Goal: Information Seeking & Learning: Learn about a topic

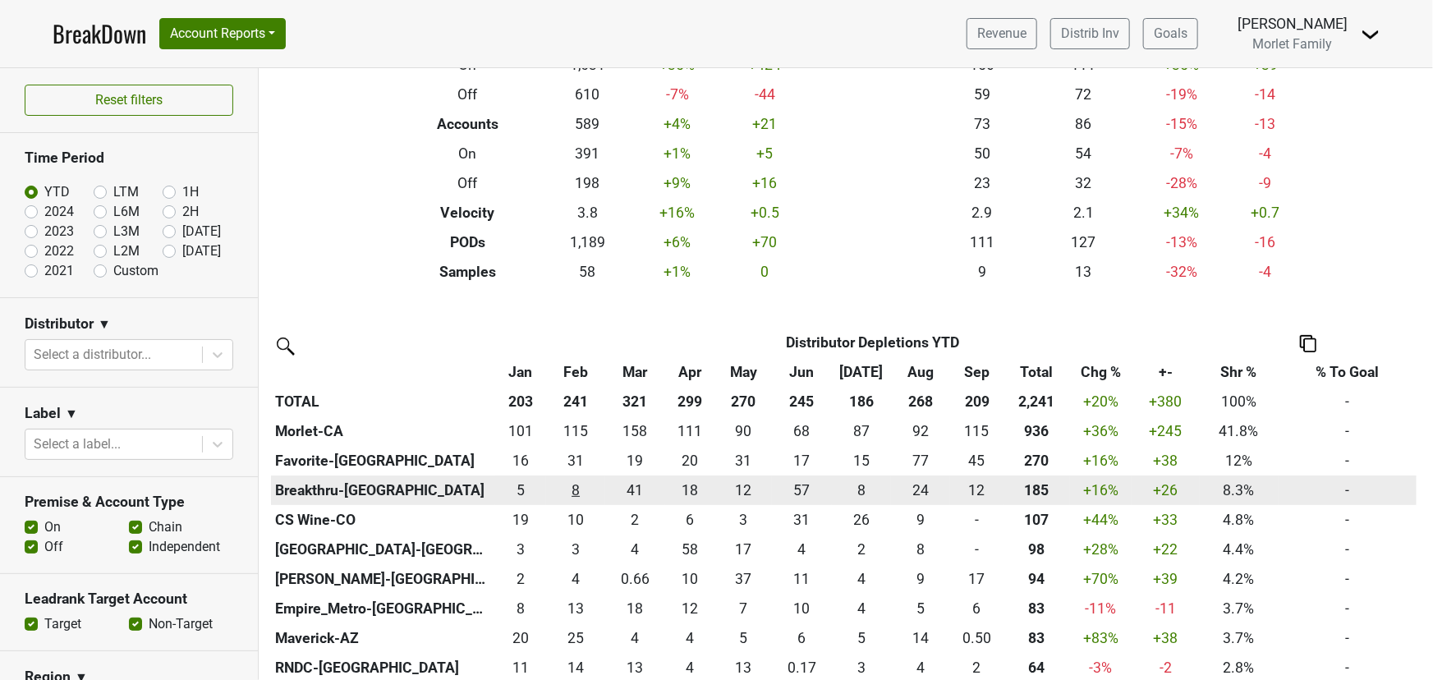
scroll to position [149, 0]
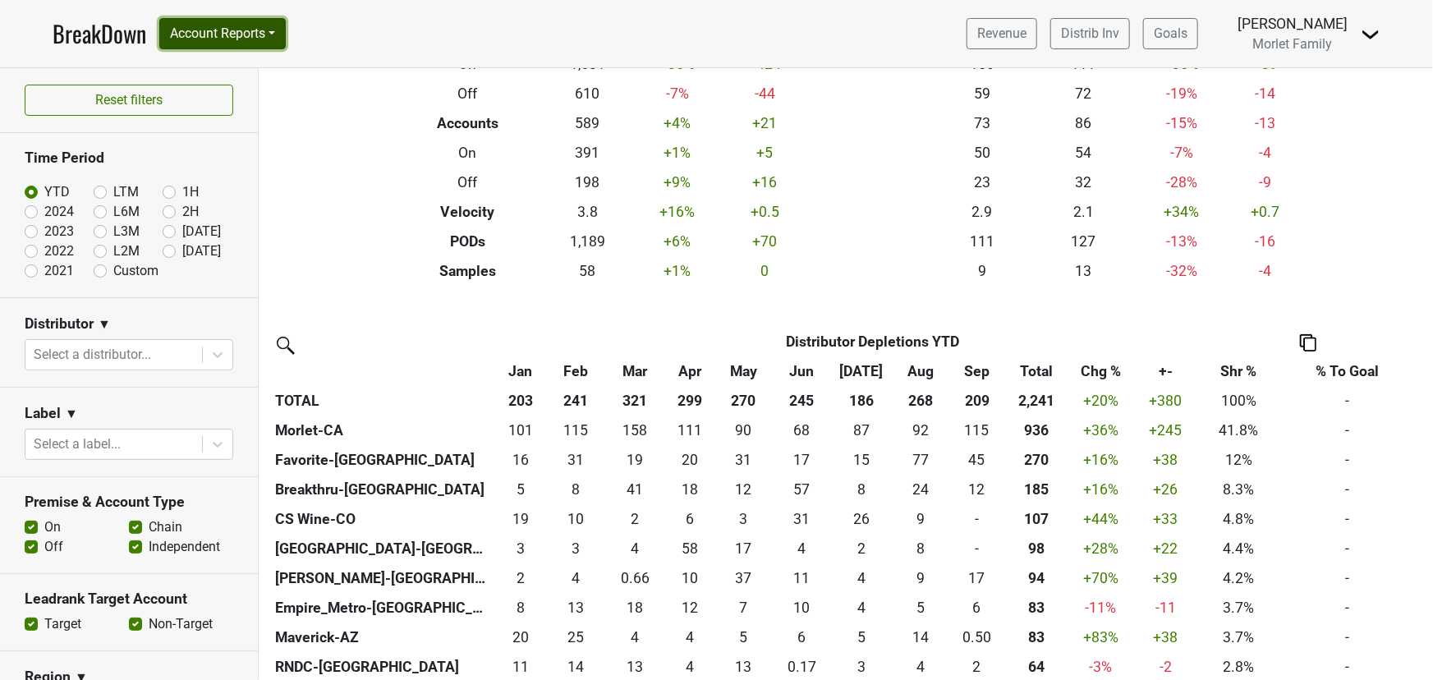
click at [246, 43] on button "Account Reports" at bounding box center [222, 33] width 127 height 31
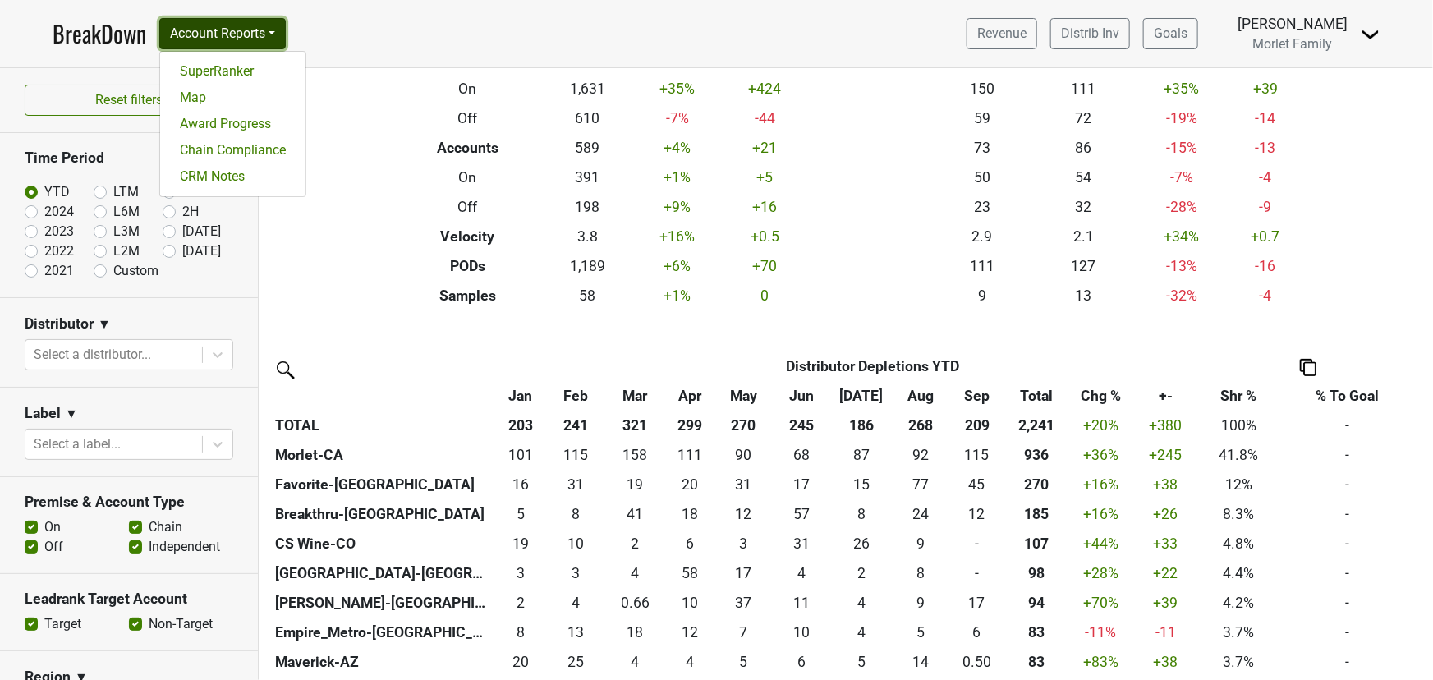
scroll to position [0, 0]
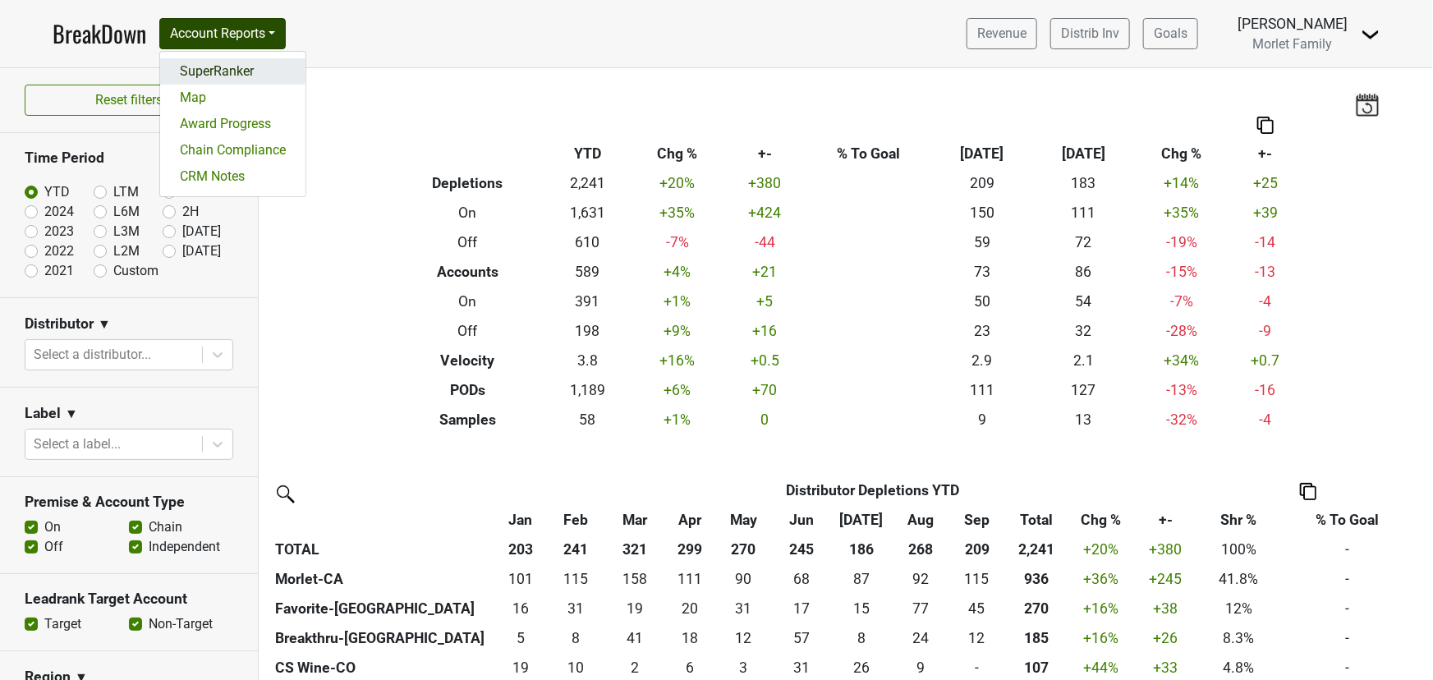
click at [240, 69] on link "SuperRanker" at bounding box center [232, 71] width 145 height 26
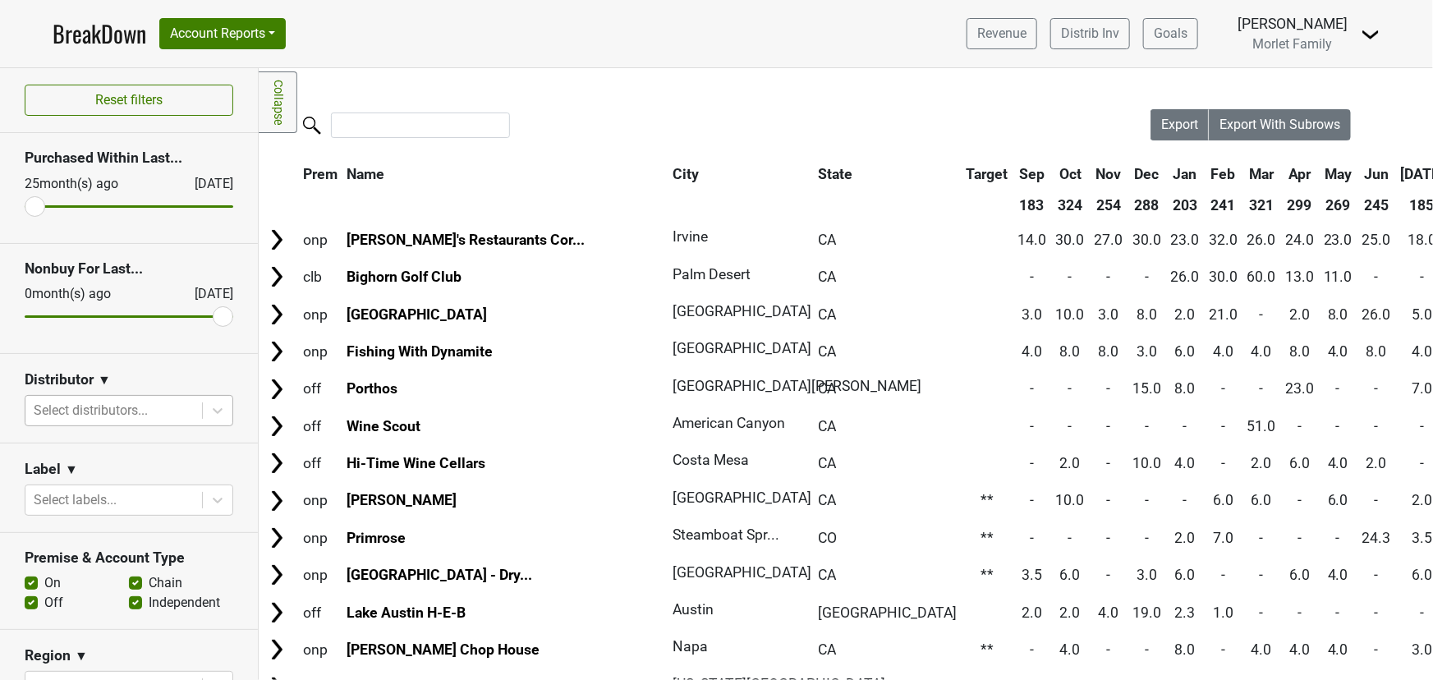
click at [157, 412] on div at bounding box center [114, 410] width 160 height 23
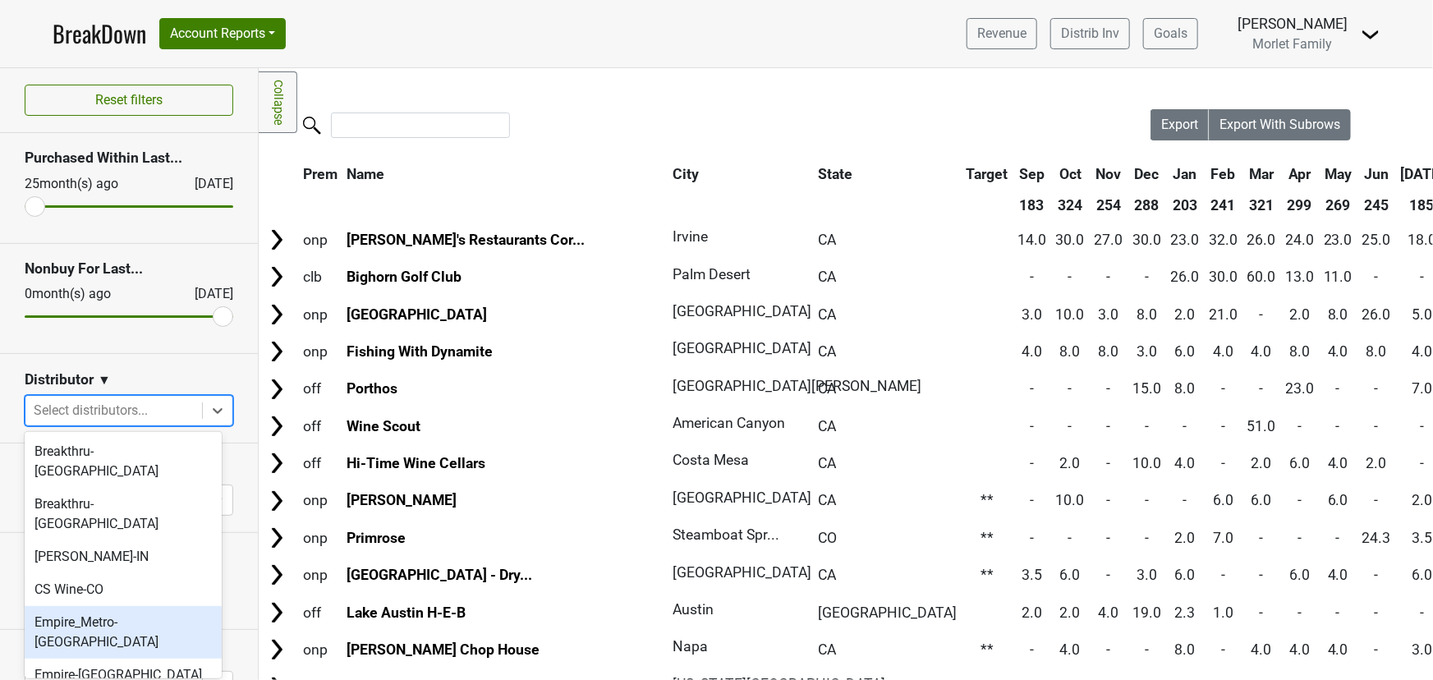
click at [148, 606] on div "Empire_Metro-[GEOGRAPHIC_DATA]" at bounding box center [123, 632] width 197 height 53
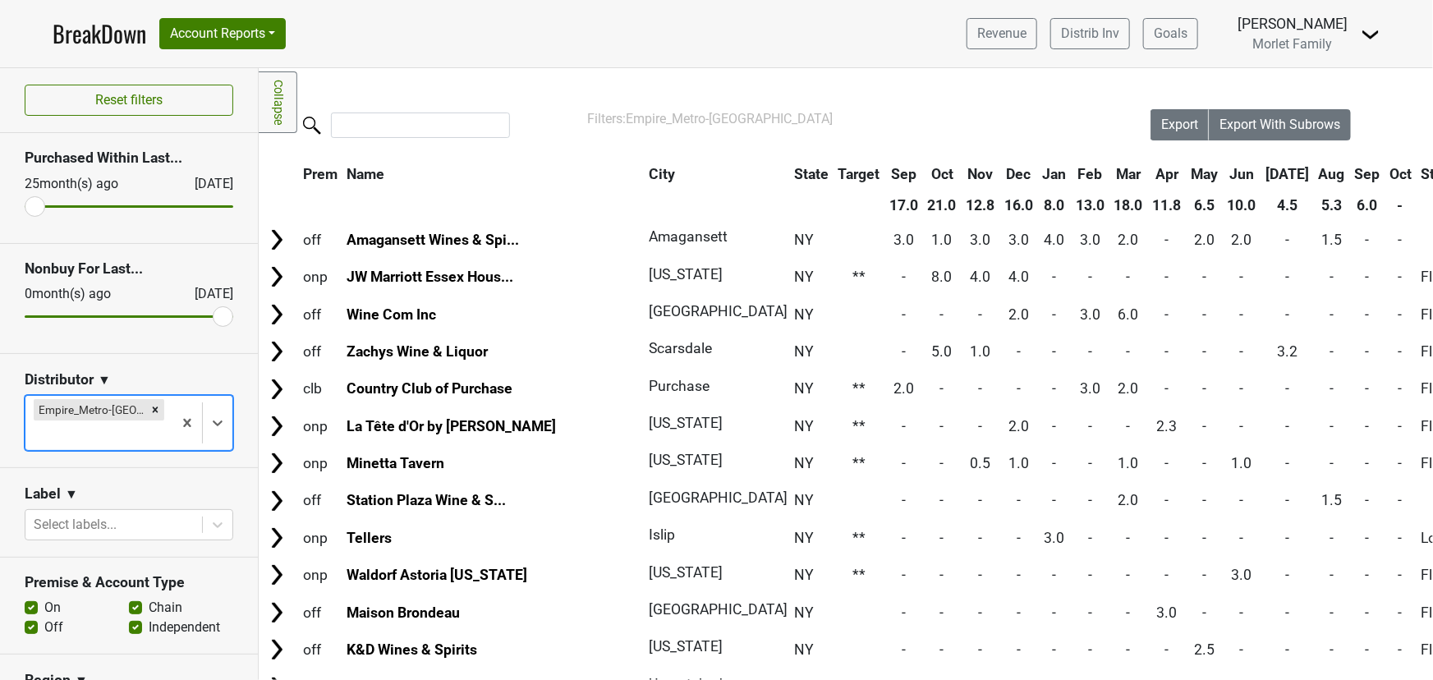
click at [1351, 172] on th "Sep" at bounding box center [1368, 174] width 34 height 30
click at [1351, 175] on th "Sep" at bounding box center [1368, 174] width 34 height 30
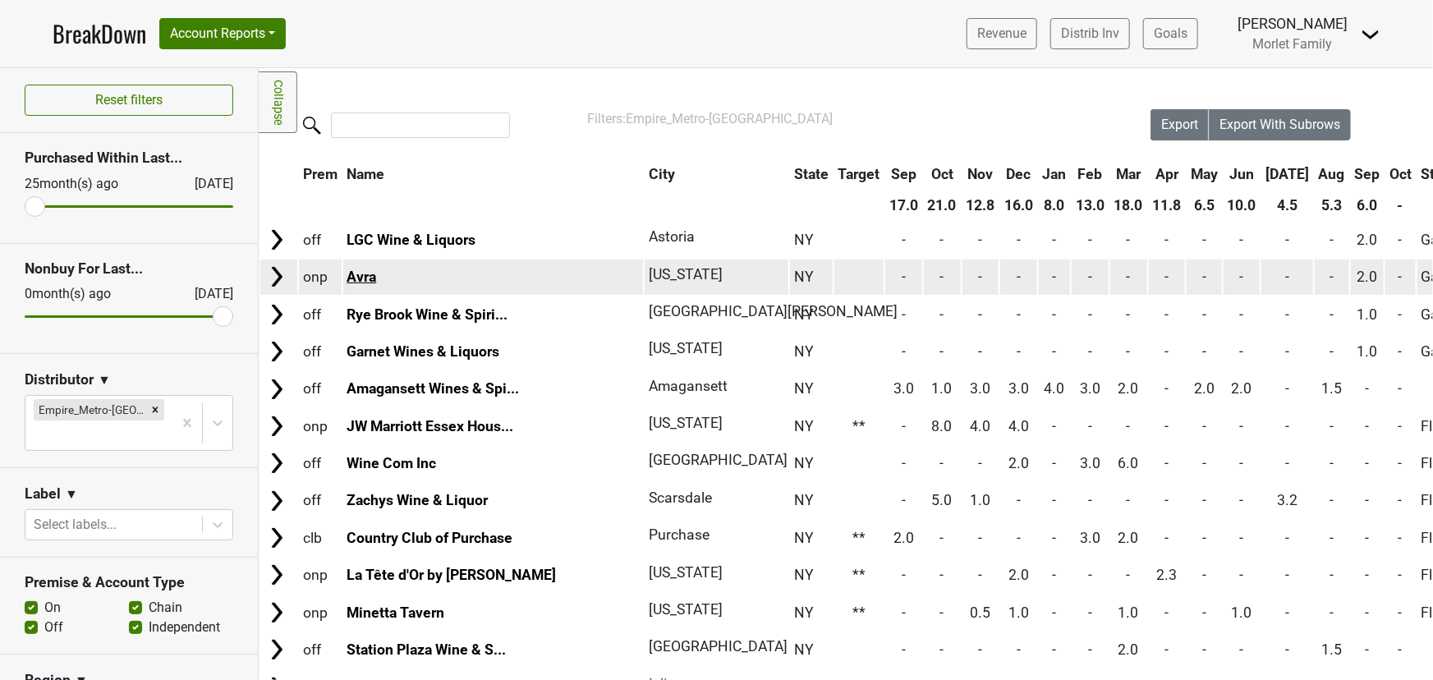
click at [365, 278] on link "Avra" at bounding box center [362, 277] width 30 height 16
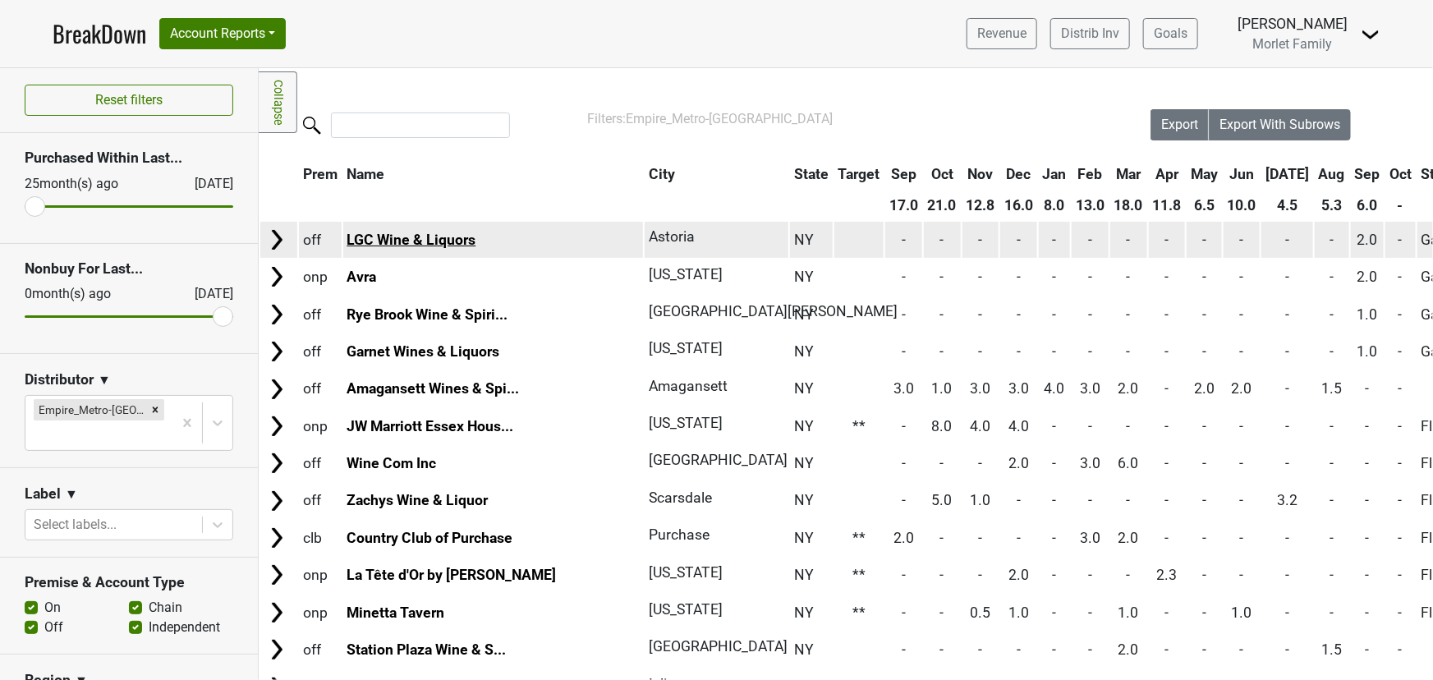
click at [387, 242] on link "LGC Wine & Liquors" at bounding box center [411, 240] width 129 height 16
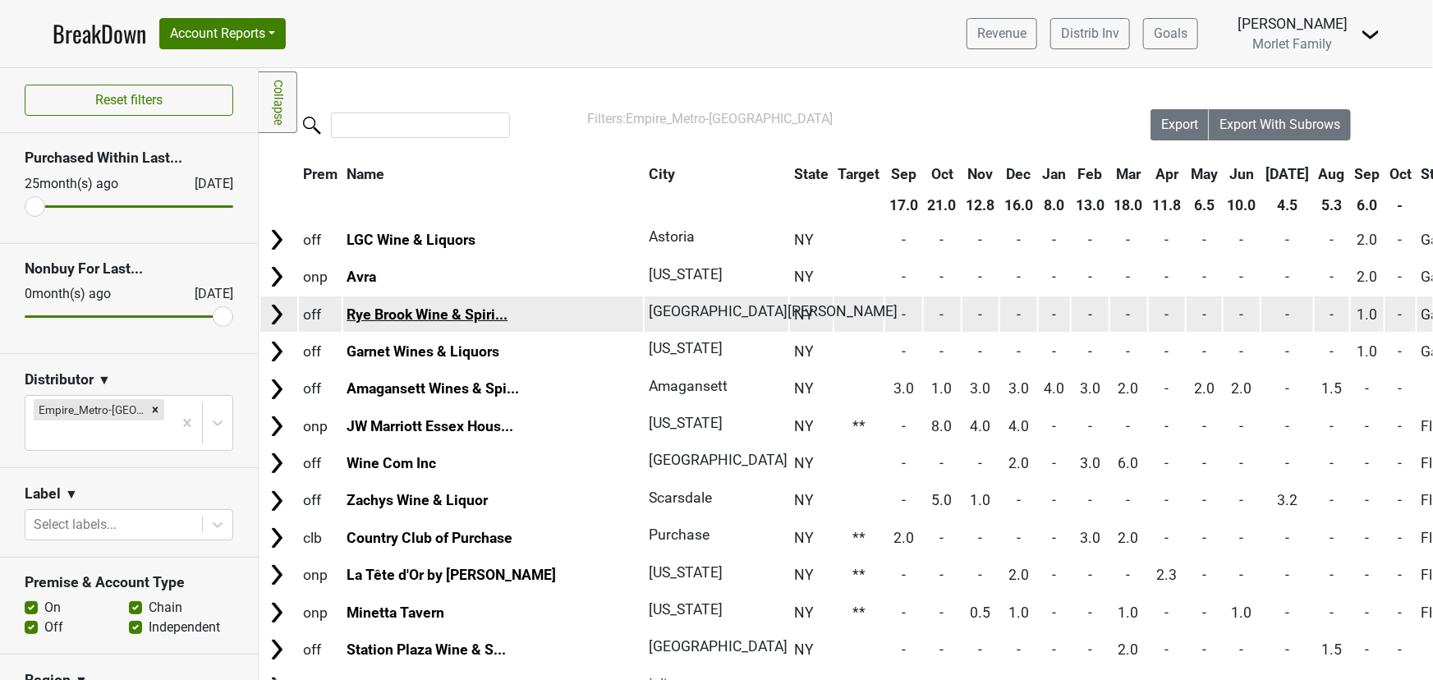
click at [391, 311] on link "Rye Brook Wine & Spiri..." at bounding box center [427, 314] width 161 height 16
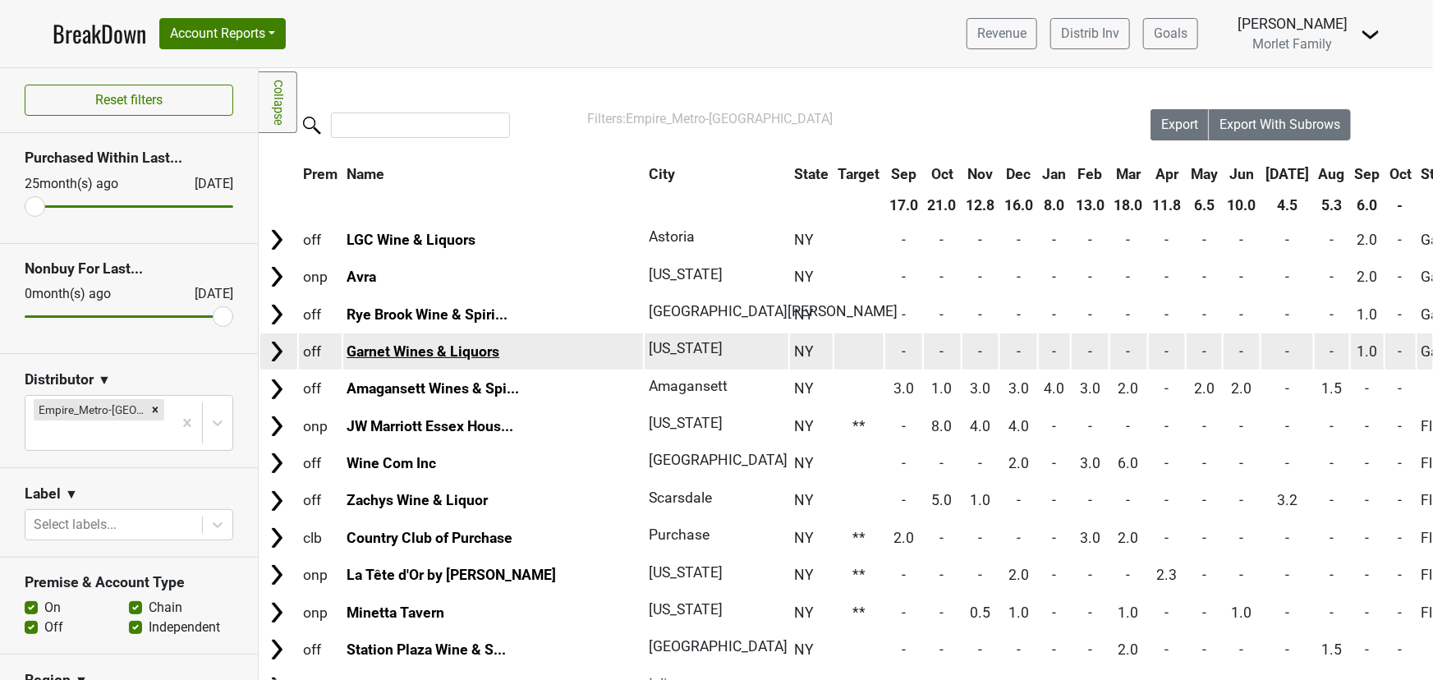
click at [406, 353] on link "Garnet Wines & Liquors" at bounding box center [423, 351] width 153 height 16
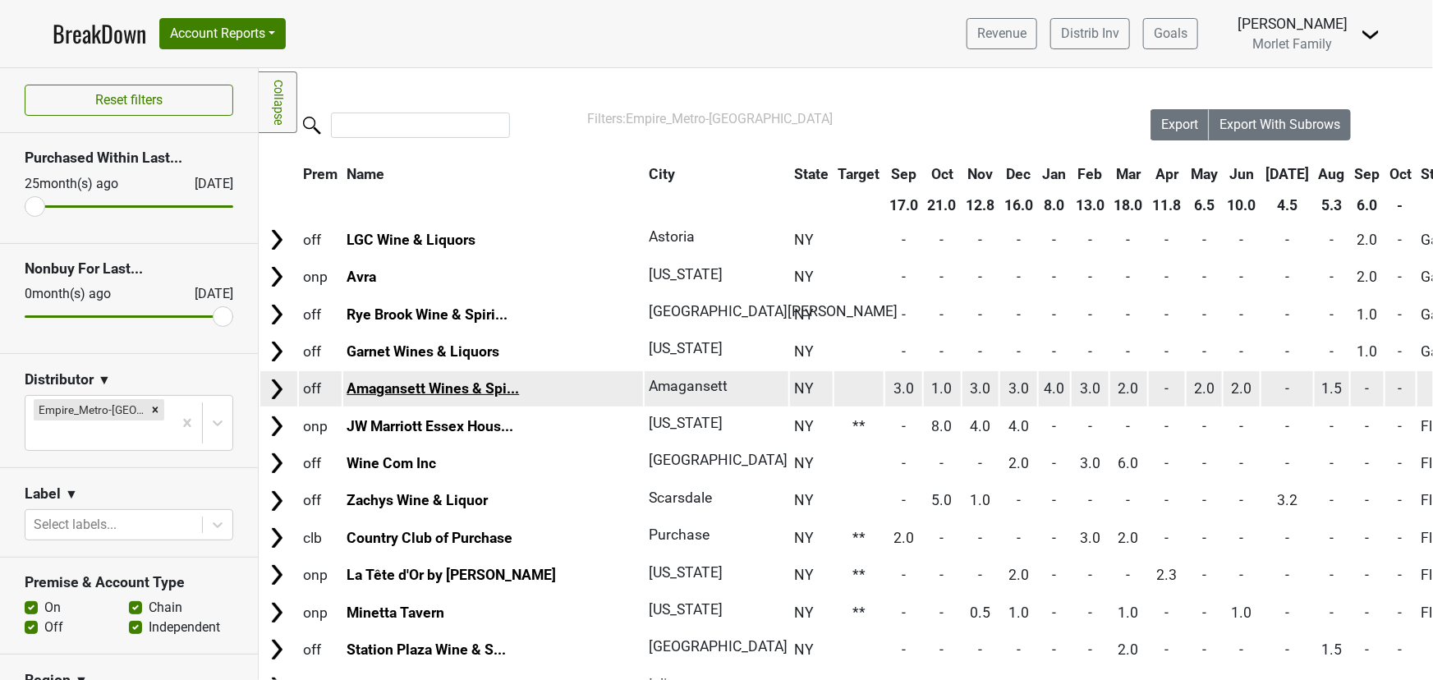
click at [414, 388] on link "Amagansett Wines & Spi..." at bounding box center [433, 388] width 173 height 16
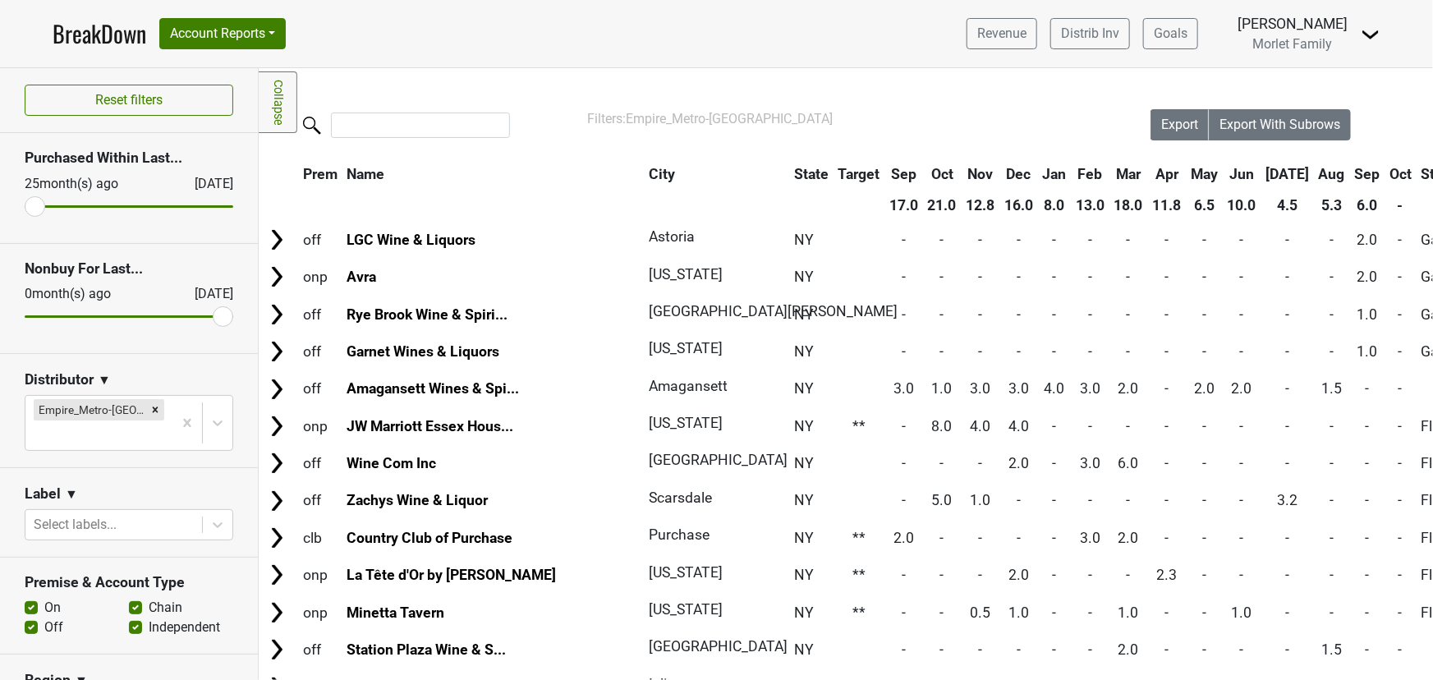
click at [94, 29] on link "BreakDown" at bounding box center [100, 33] width 94 height 35
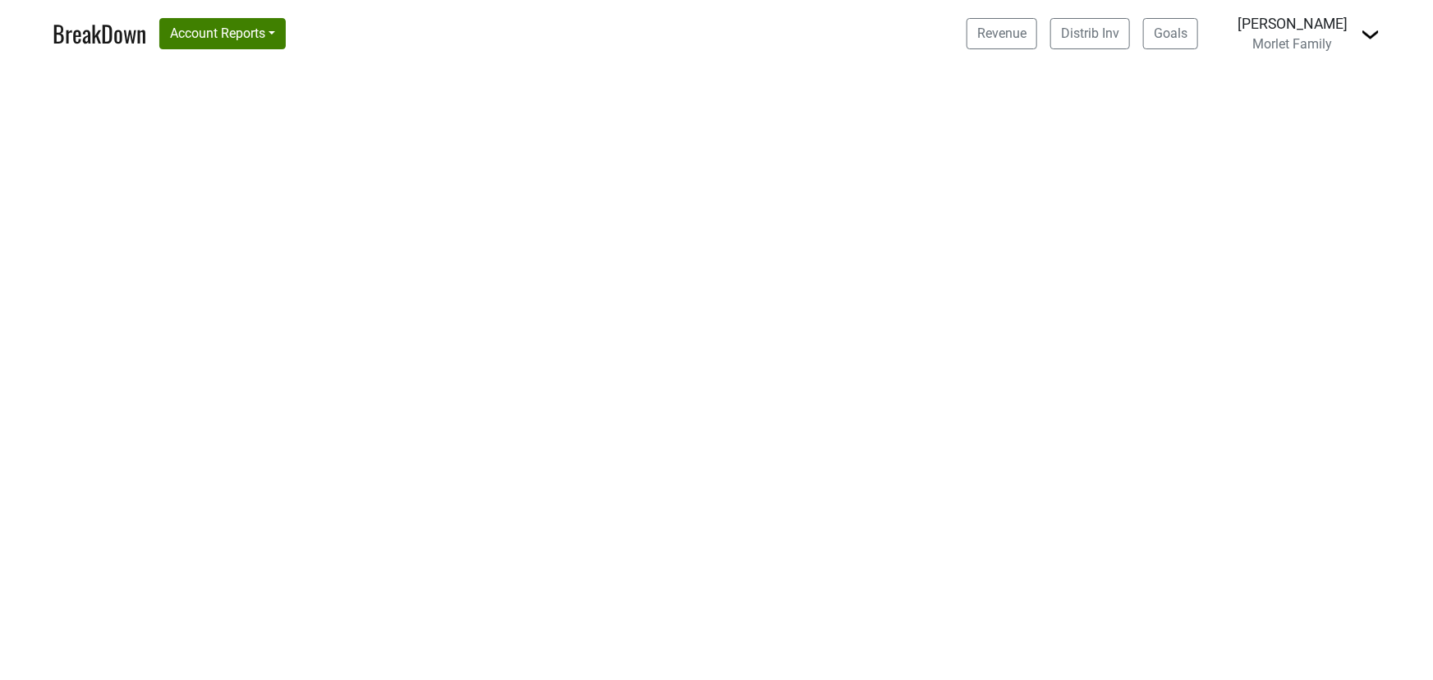
select select "CA"
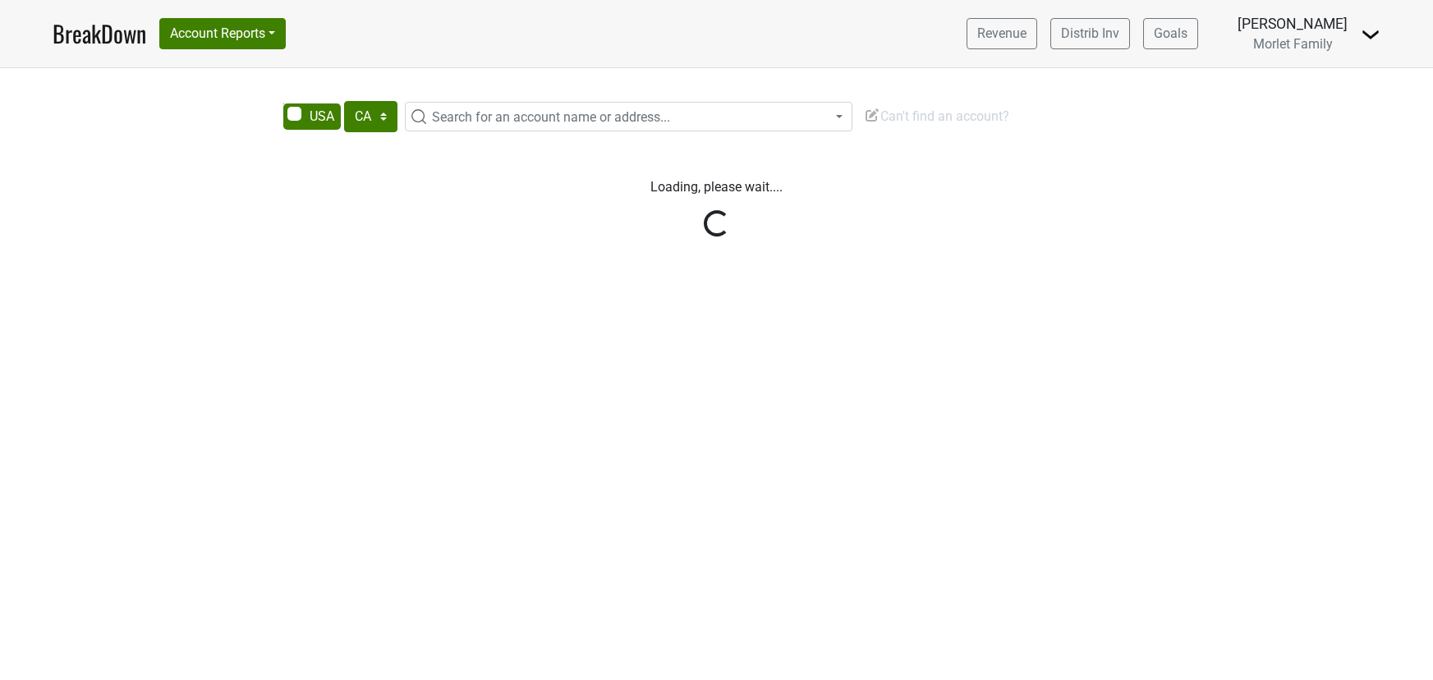
select select "CA"
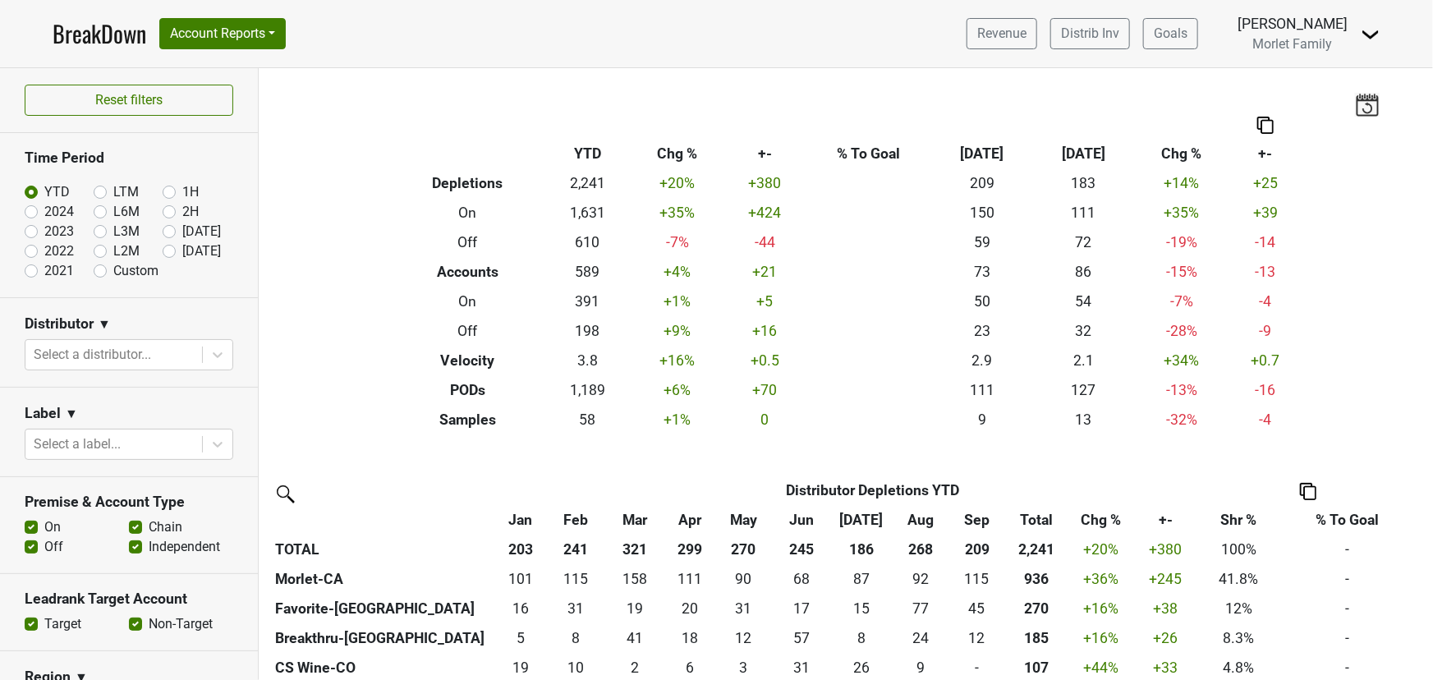
click at [44, 214] on label "2024" at bounding box center [59, 212] width 30 height 20
click at [30, 214] on input "2024" at bounding box center [58, 210] width 66 height 16
radio input "true"
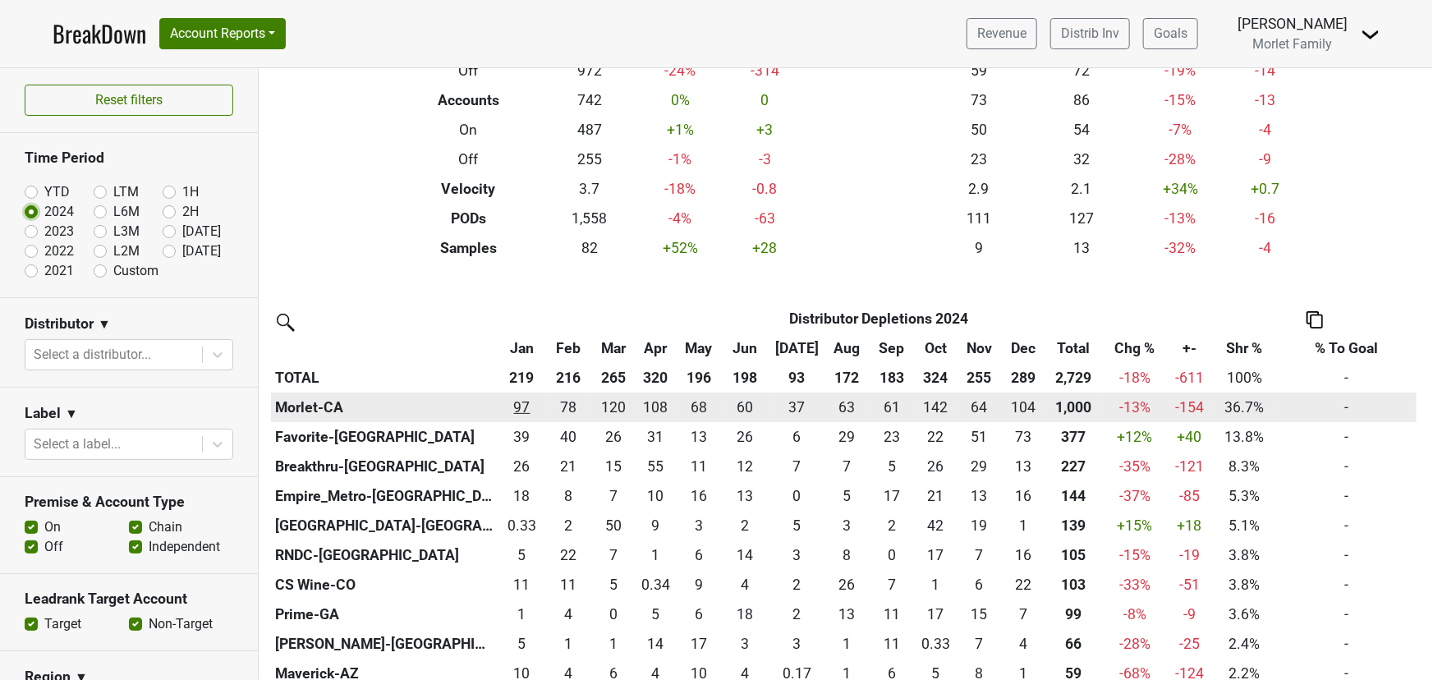
scroll to position [298, 0]
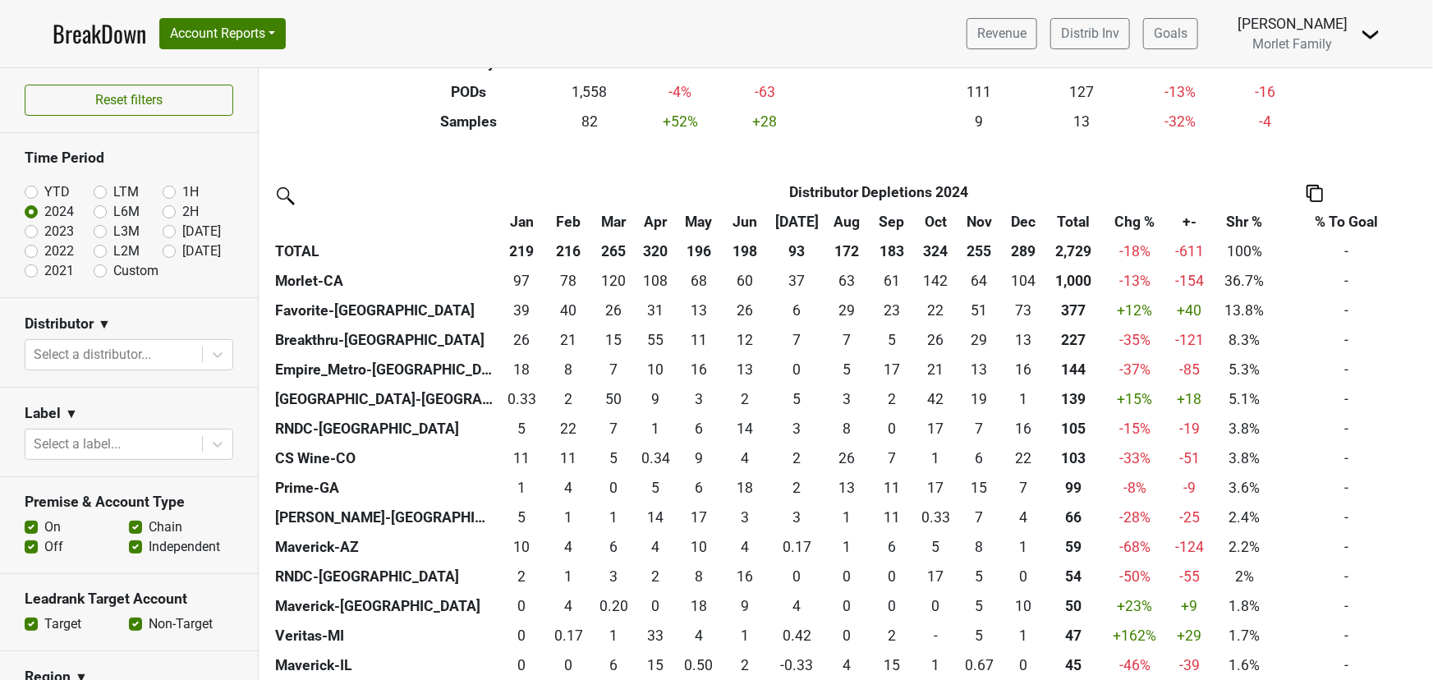
click at [44, 191] on label "YTD" at bounding box center [56, 192] width 25 height 20
click at [30, 191] on input "YTD" at bounding box center [58, 190] width 66 height 16
radio input "true"
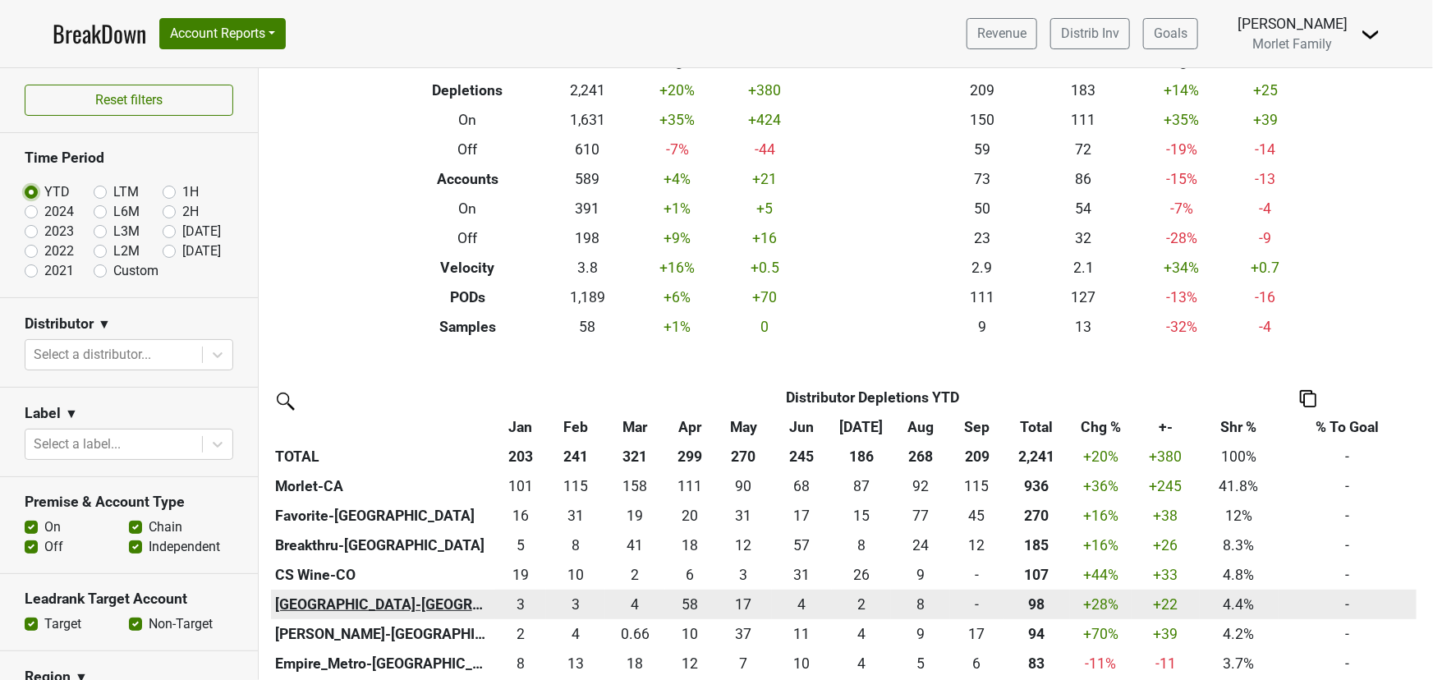
scroll to position [223, 0]
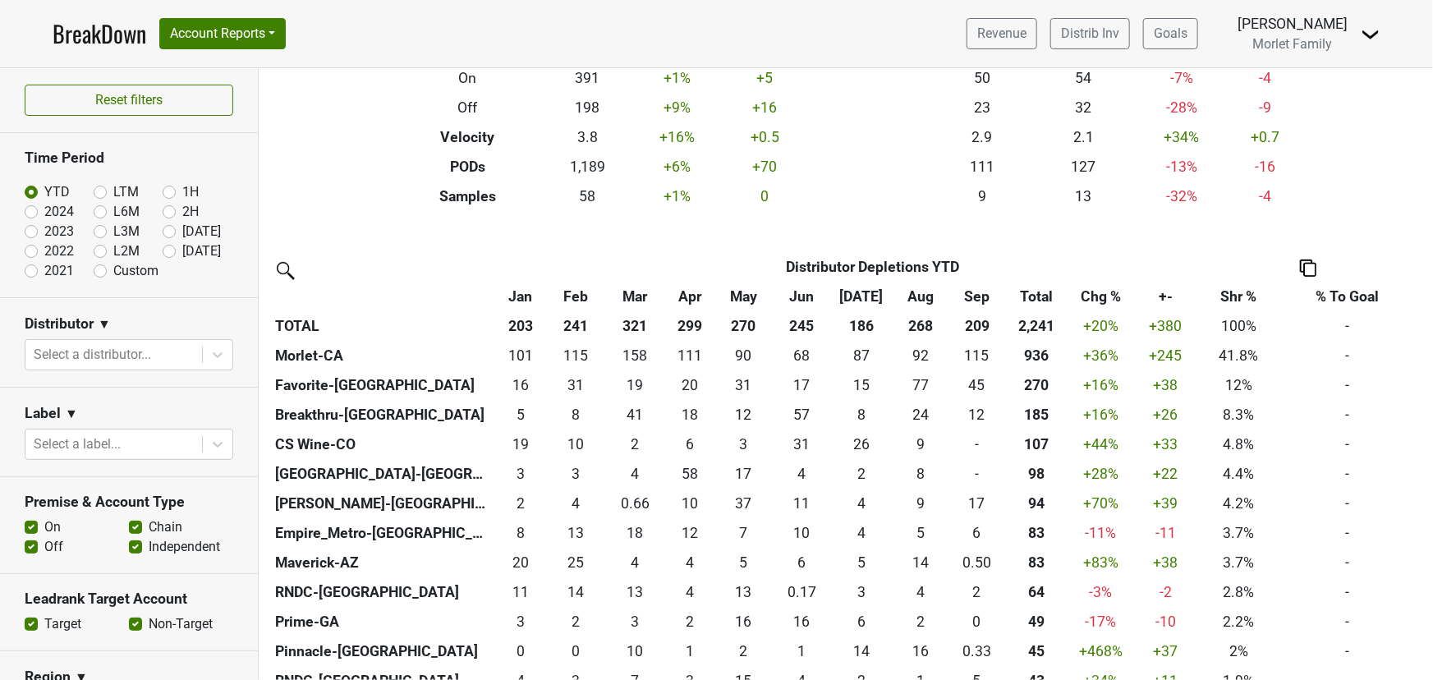
click at [44, 214] on label "2024" at bounding box center [59, 212] width 30 height 20
click at [29, 214] on input "2024" at bounding box center [58, 210] width 66 height 16
radio input "true"
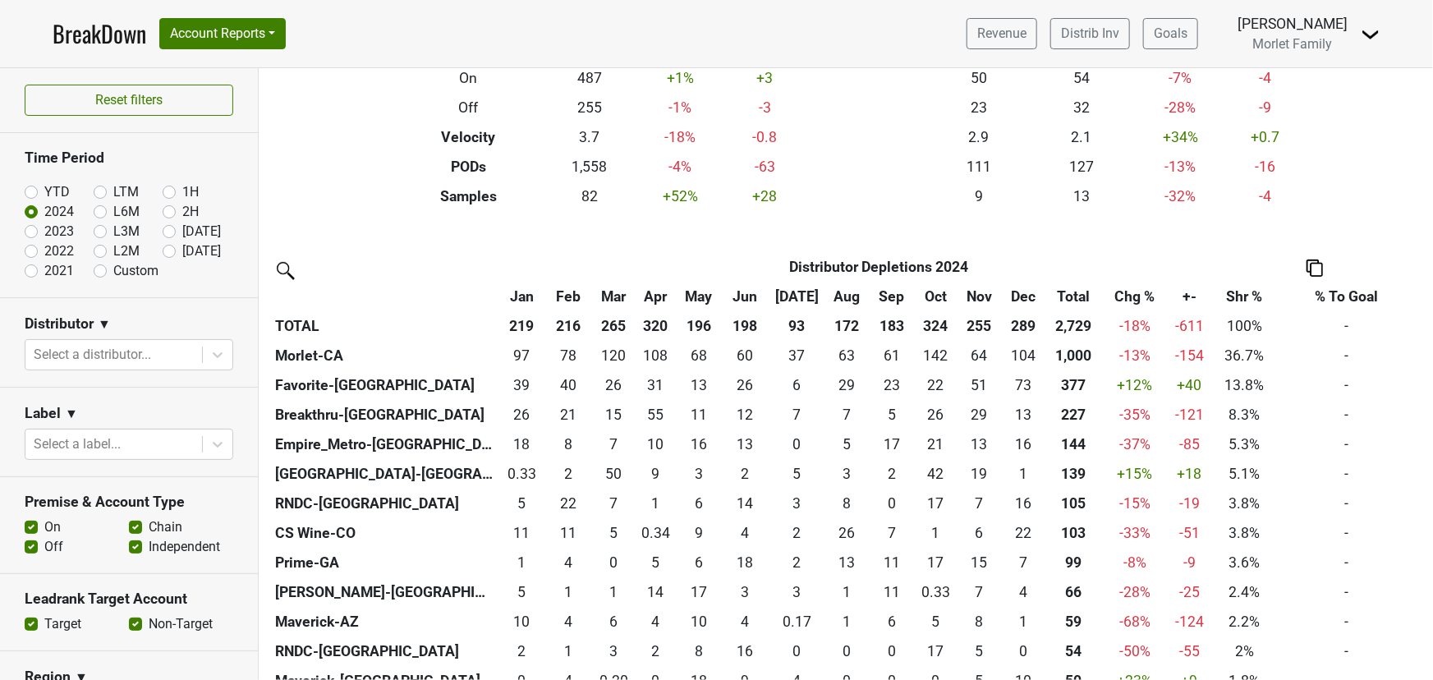
click at [44, 230] on label "2023" at bounding box center [59, 232] width 30 height 20
click at [25, 230] on input "2023" at bounding box center [58, 230] width 66 height 16
radio input "true"
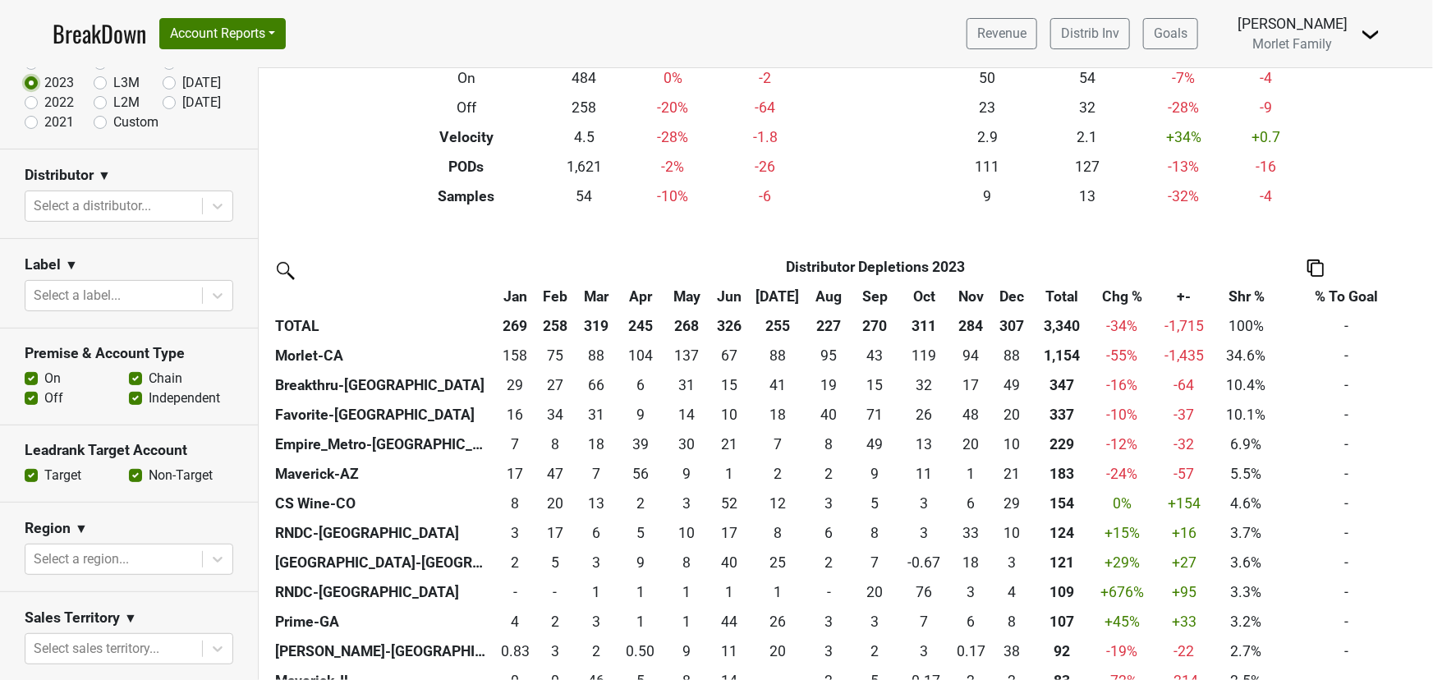
scroll to position [74, 0]
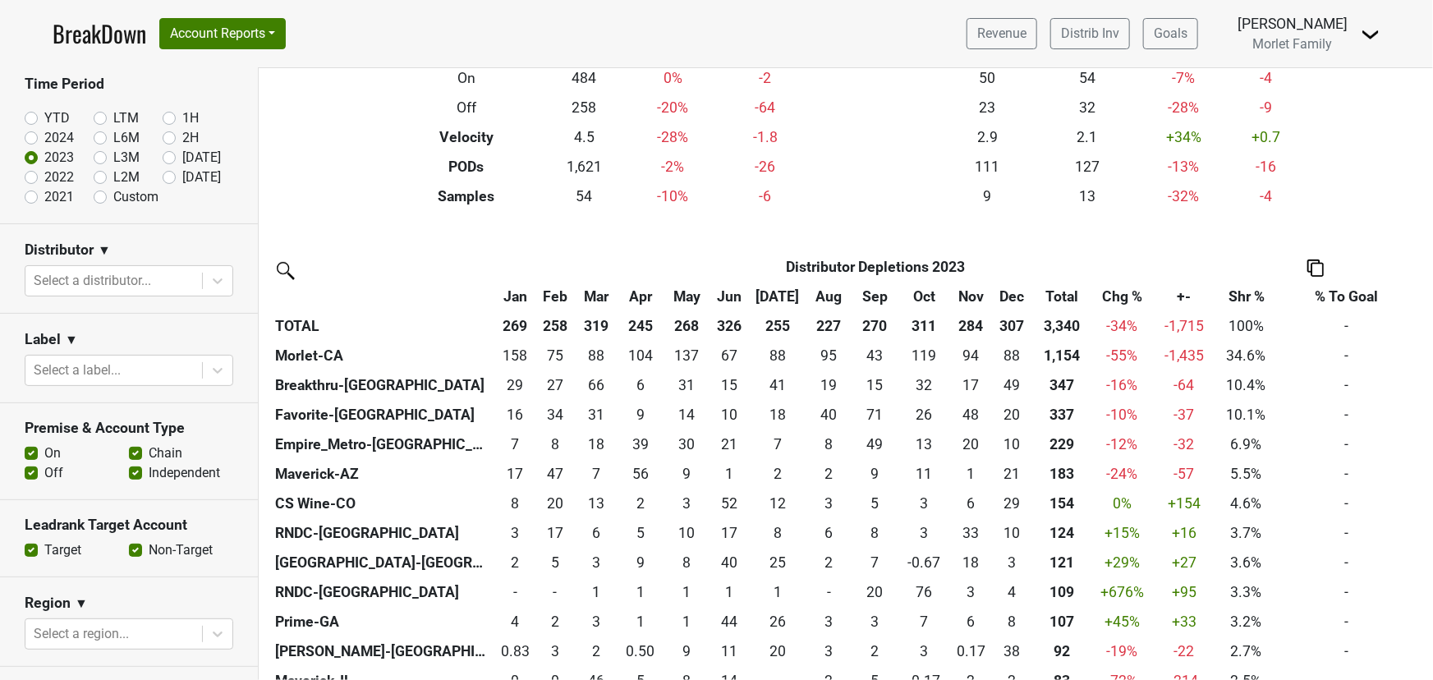
click at [44, 177] on label "2022" at bounding box center [59, 178] width 30 height 20
click at [27, 177] on input "2022" at bounding box center [58, 176] width 66 height 16
radio input "true"
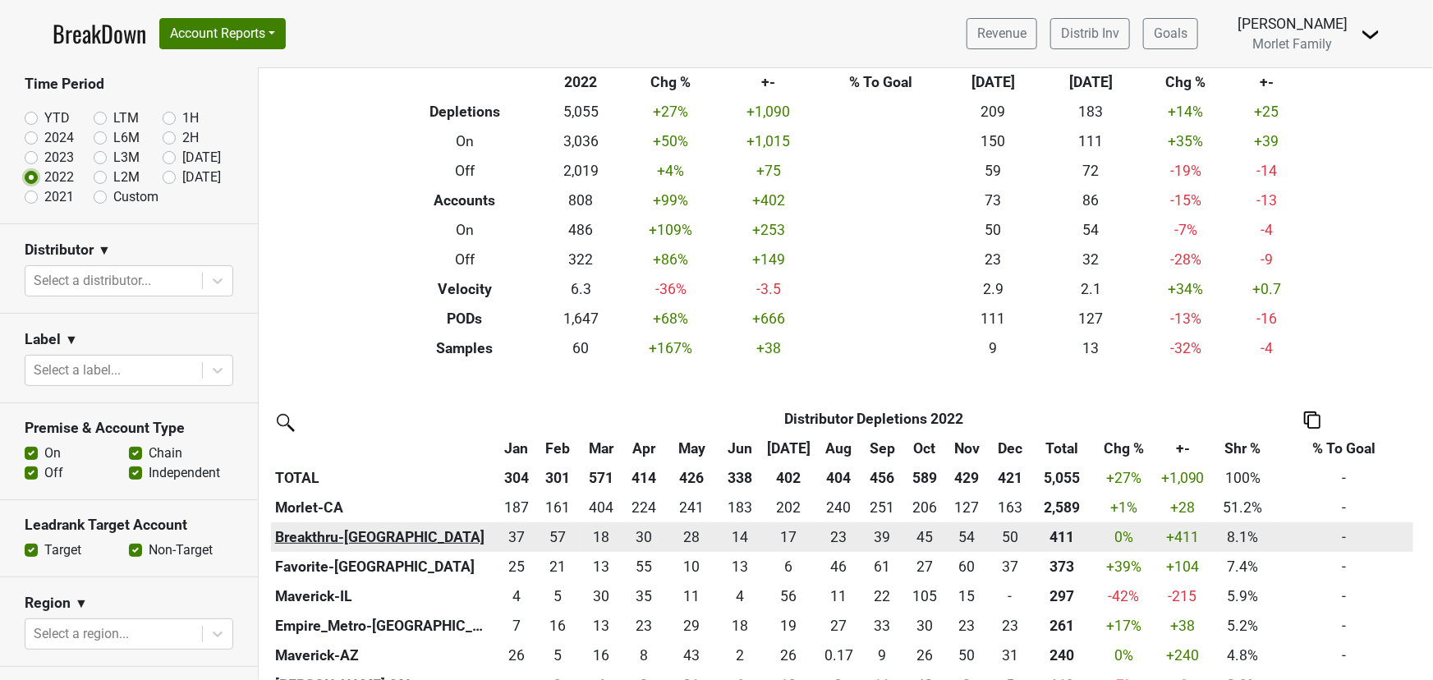
scroll to position [149, 0]
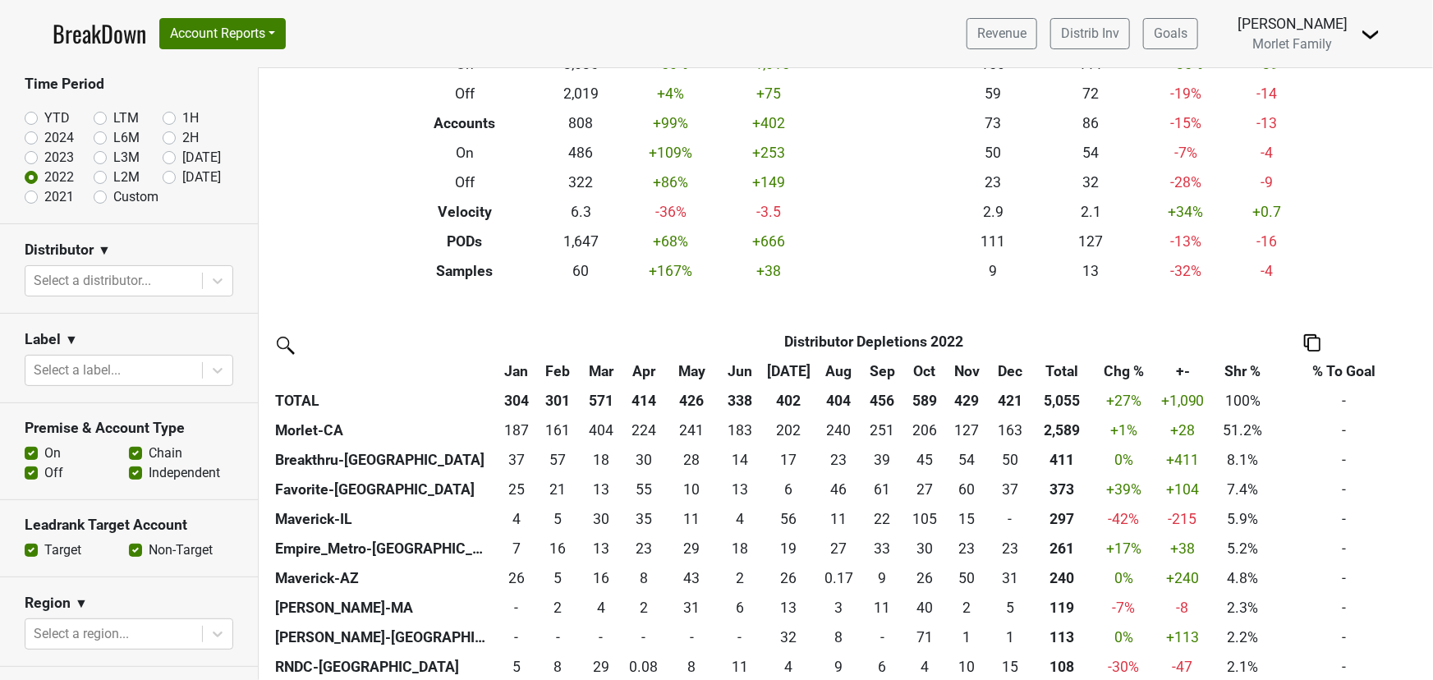
click at [44, 134] on label "2024" at bounding box center [59, 138] width 30 height 20
click at [33, 134] on input "2024" at bounding box center [58, 136] width 66 height 16
radio input "true"
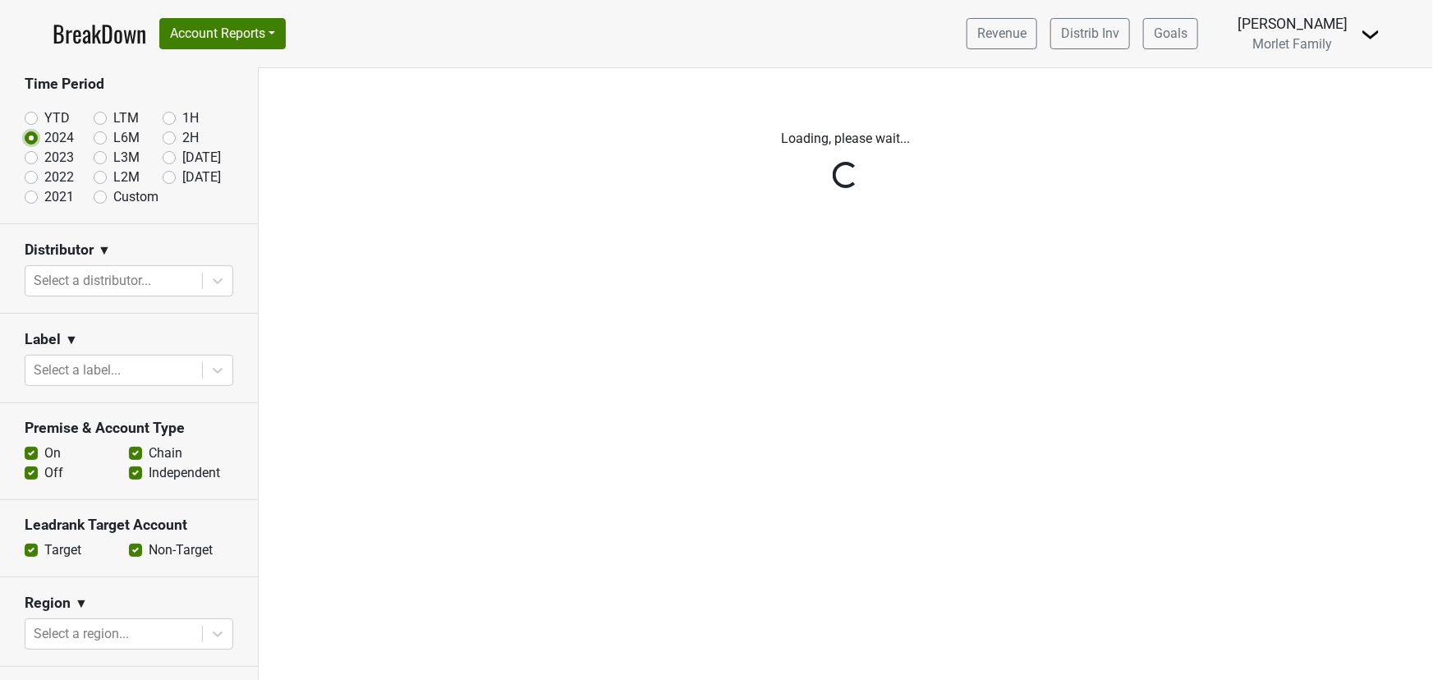
scroll to position [0, 0]
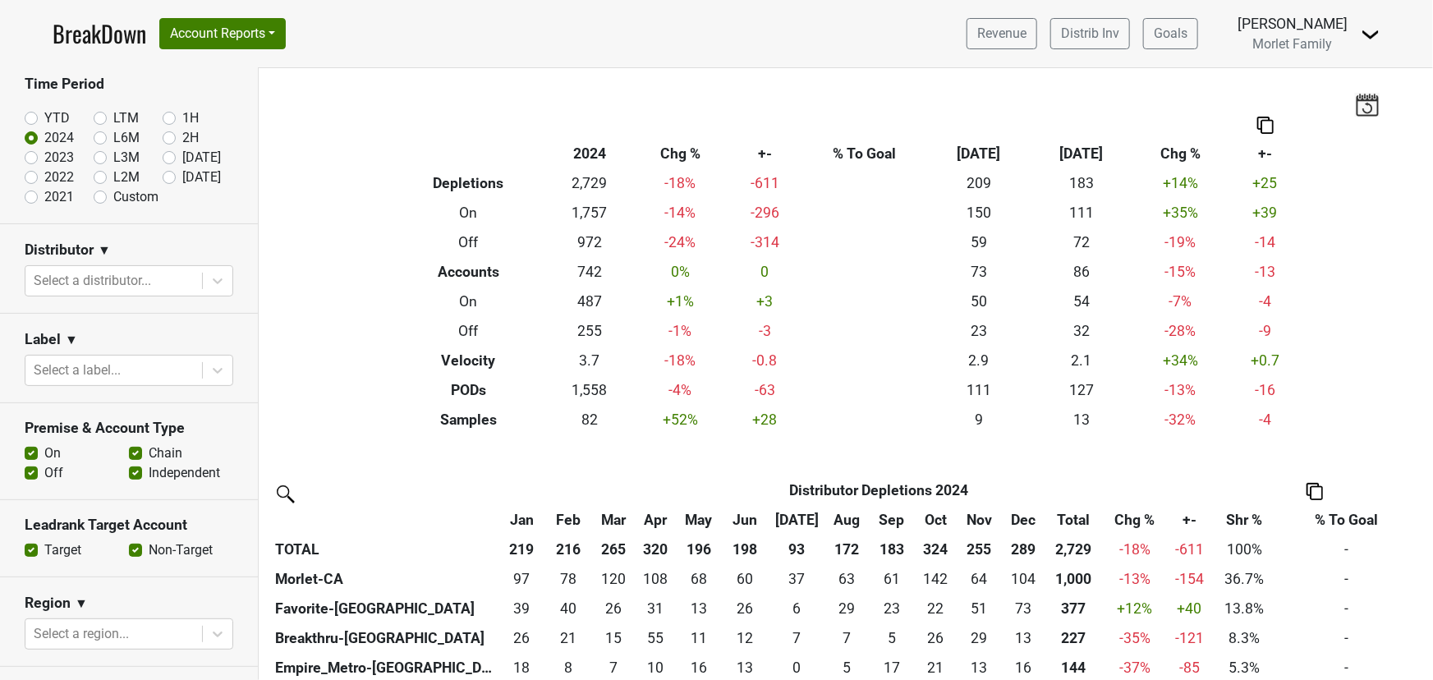
click at [44, 113] on label "YTD" at bounding box center [56, 118] width 25 height 20
click at [33, 113] on input "YTD" at bounding box center [58, 116] width 66 height 16
radio input "true"
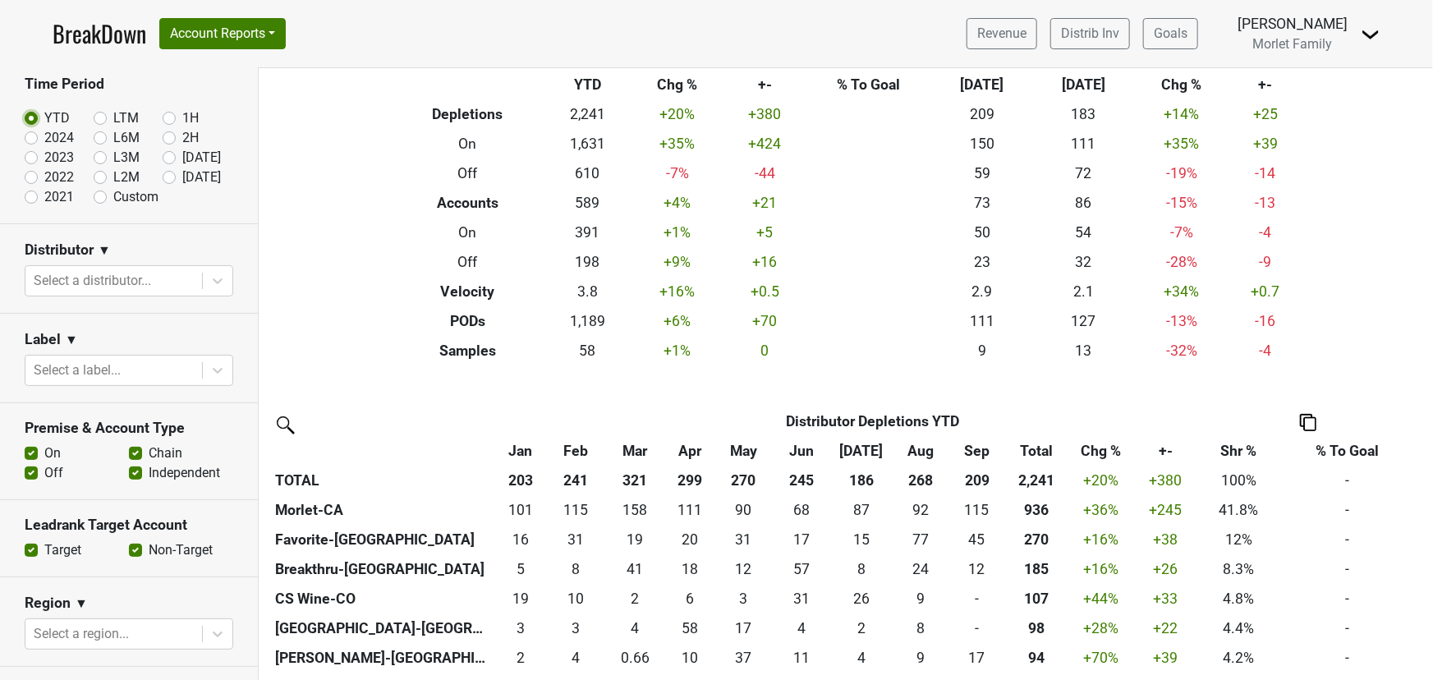
scroll to position [149, 0]
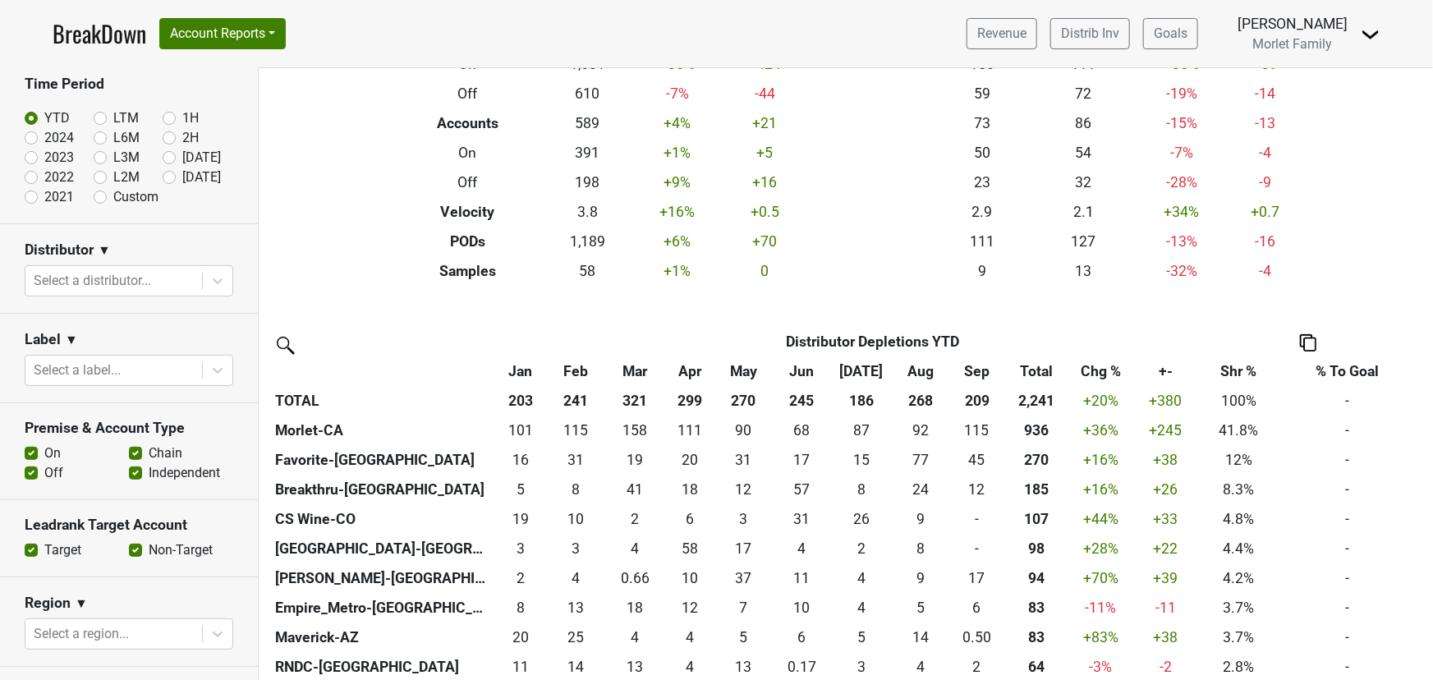
click at [44, 139] on label "2024" at bounding box center [59, 138] width 30 height 20
click at [31, 139] on input "2024" at bounding box center [58, 136] width 66 height 16
radio input "true"
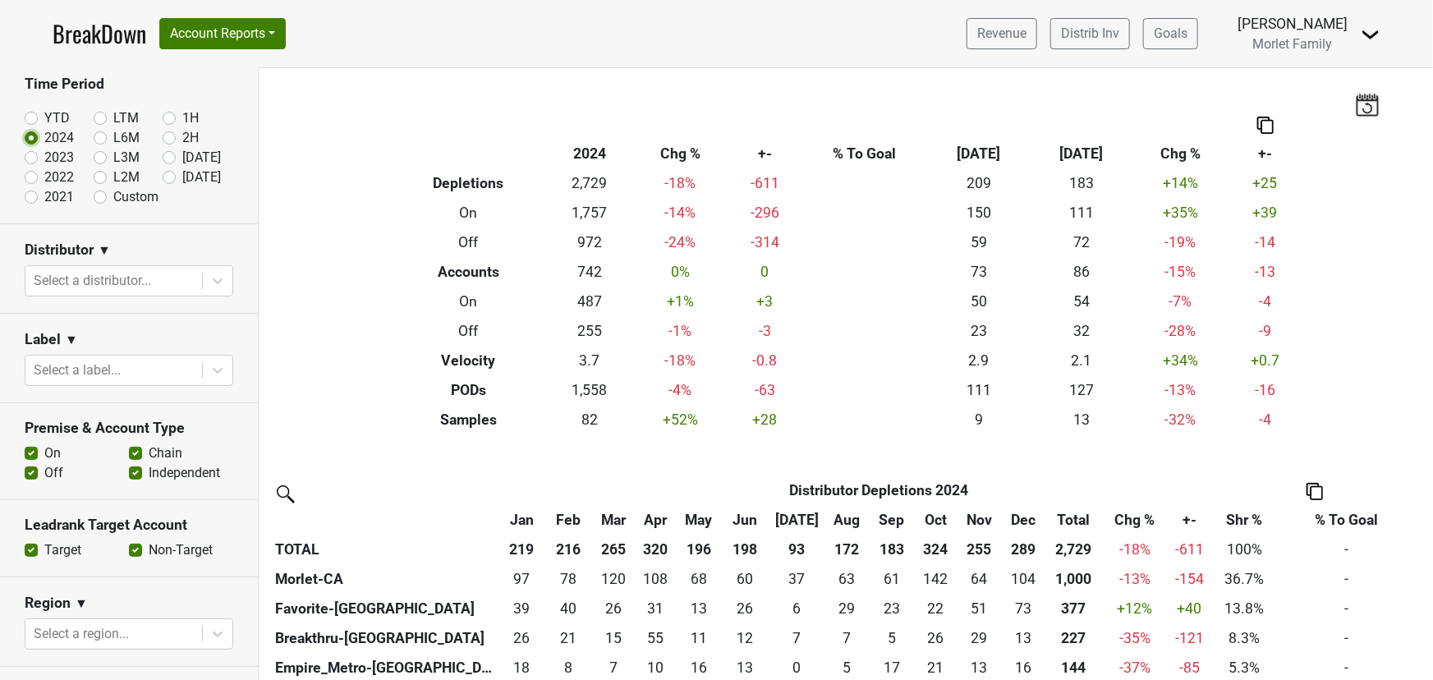
scroll to position [74, 0]
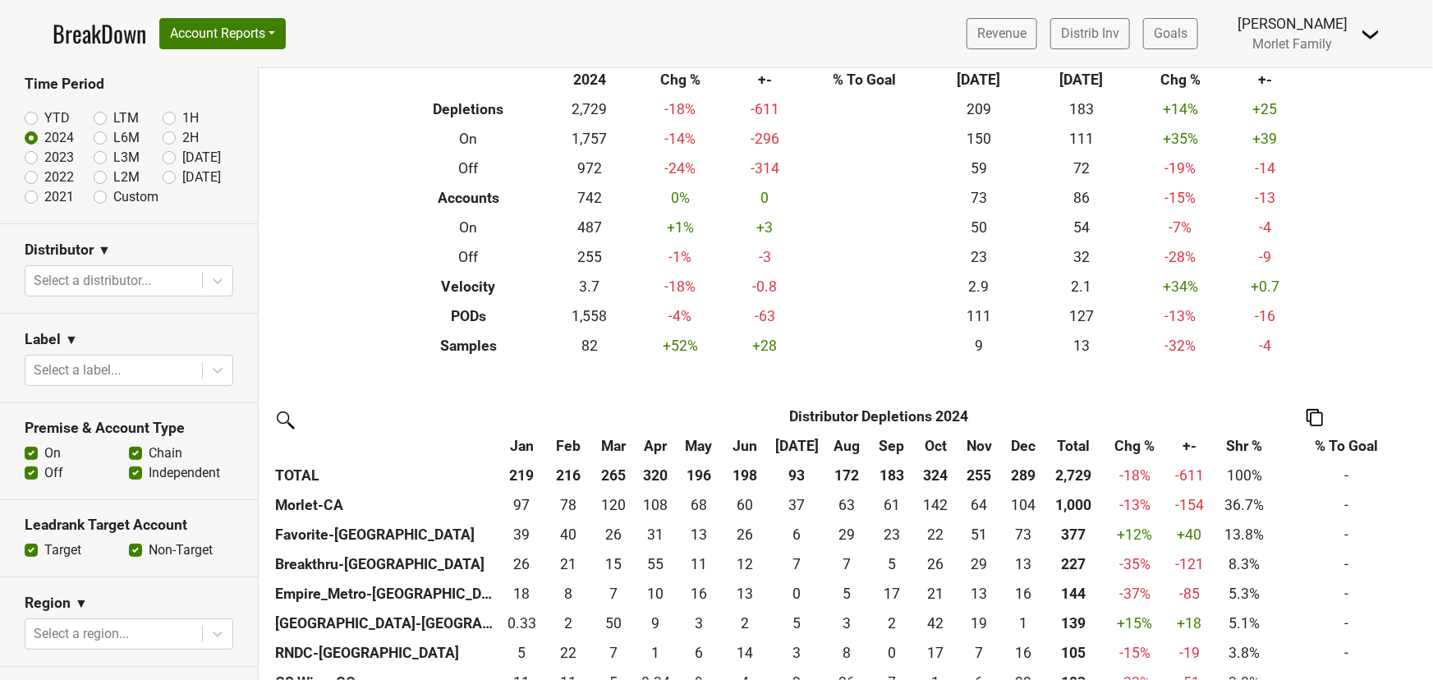
drag, startPoint x: 30, startPoint y: 118, endPoint x: 44, endPoint y: 127, distance: 16.2
click at [44, 119] on label "YTD" at bounding box center [56, 118] width 25 height 20
click at [31, 119] on input "YTD" at bounding box center [58, 116] width 66 height 16
radio input "true"
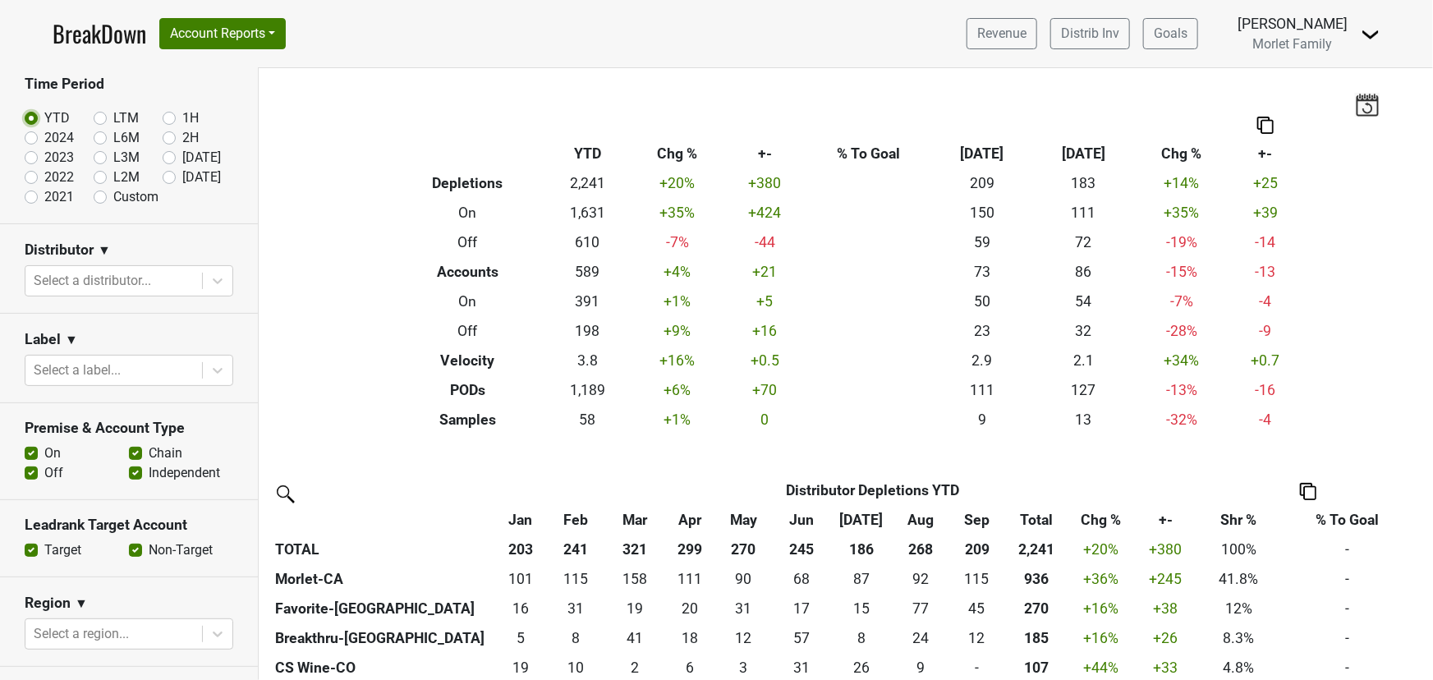
scroll to position [149, 0]
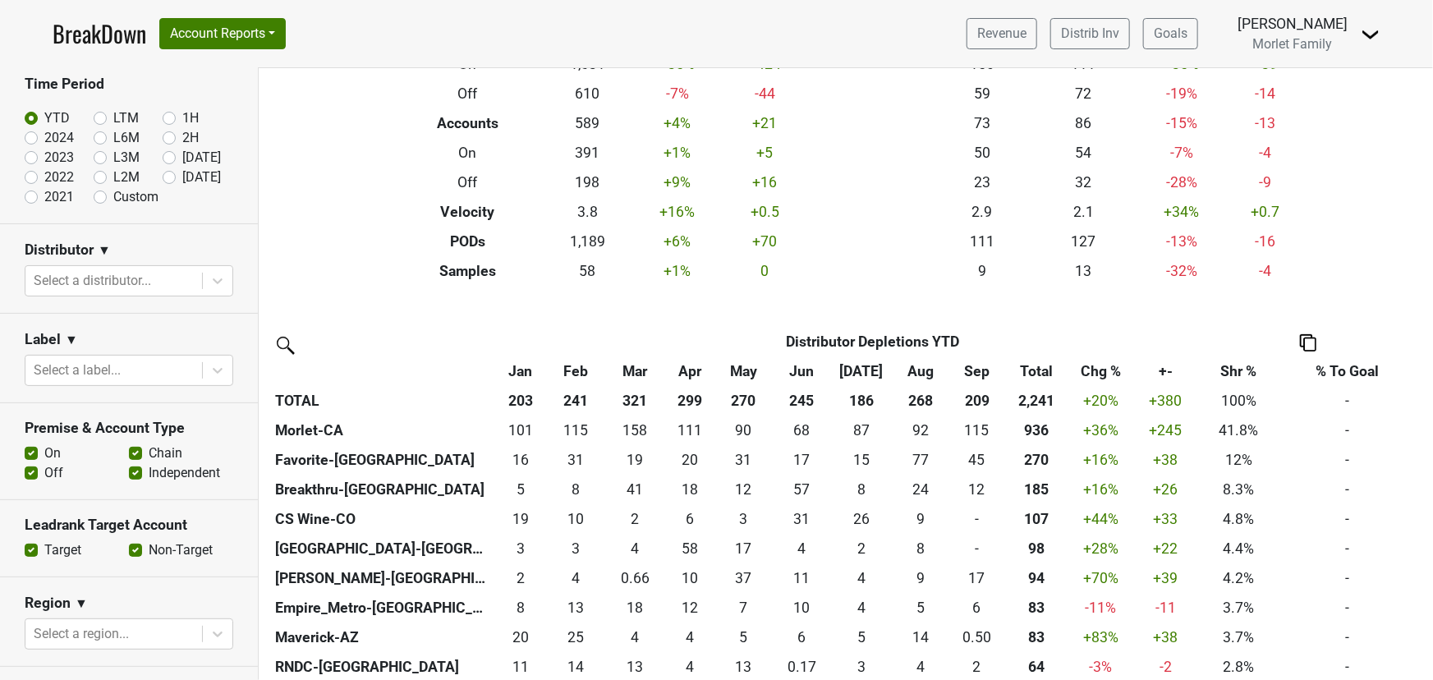
click at [44, 141] on label "2024" at bounding box center [59, 138] width 30 height 20
click at [31, 141] on input "2024" at bounding box center [58, 136] width 66 height 16
radio input "true"
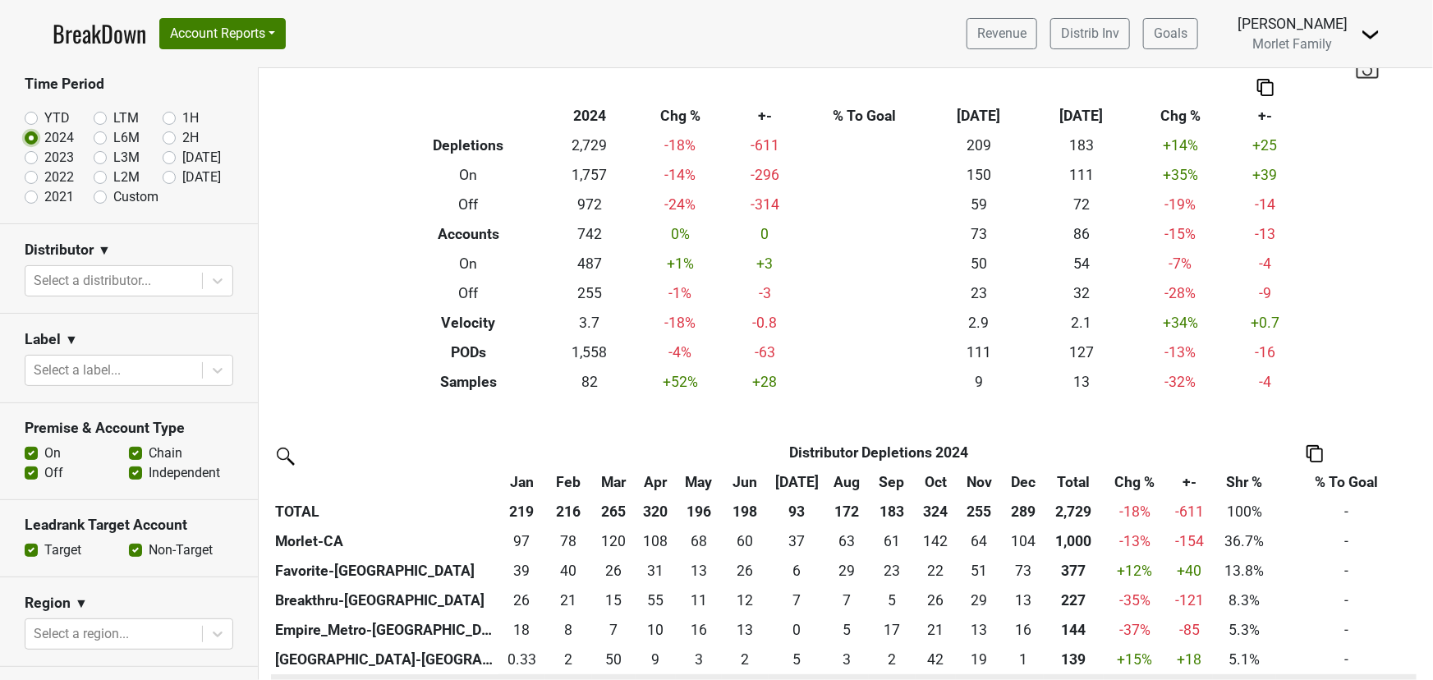
scroll to position [74, 0]
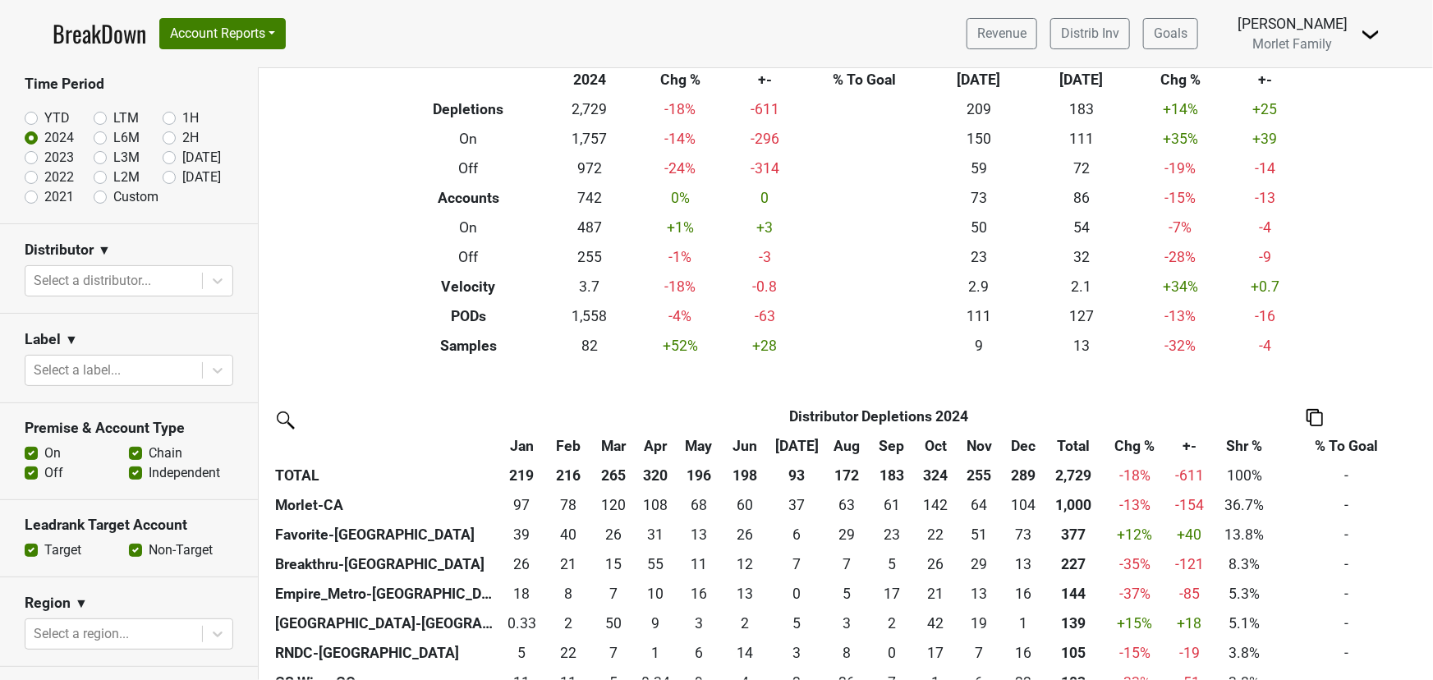
click at [44, 159] on label "2023" at bounding box center [59, 158] width 30 height 20
click at [28, 159] on input "2023" at bounding box center [58, 156] width 66 height 16
radio input "true"
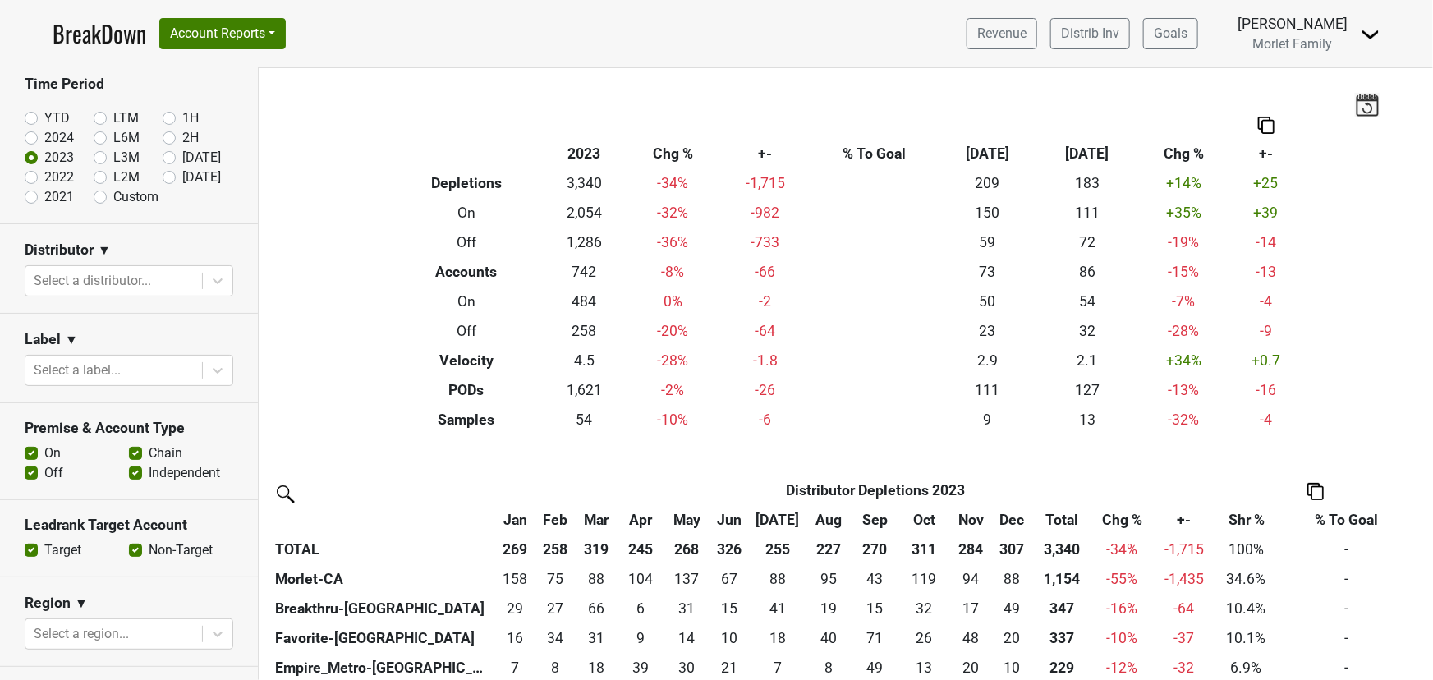
click at [44, 174] on label "2022" at bounding box center [59, 178] width 30 height 20
click at [31, 174] on input "2022" at bounding box center [58, 176] width 66 height 16
radio input "true"
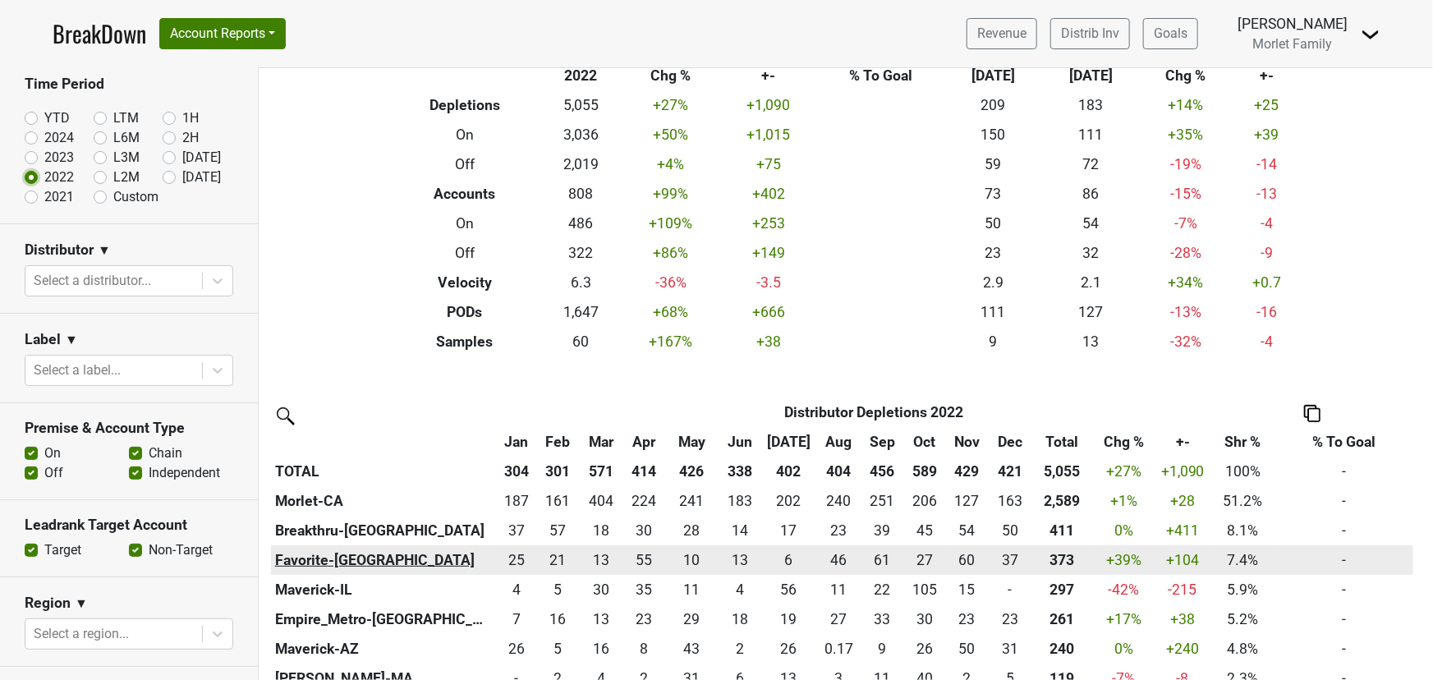
scroll to position [223, 0]
